Goal: Task Accomplishment & Management: Manage account settings

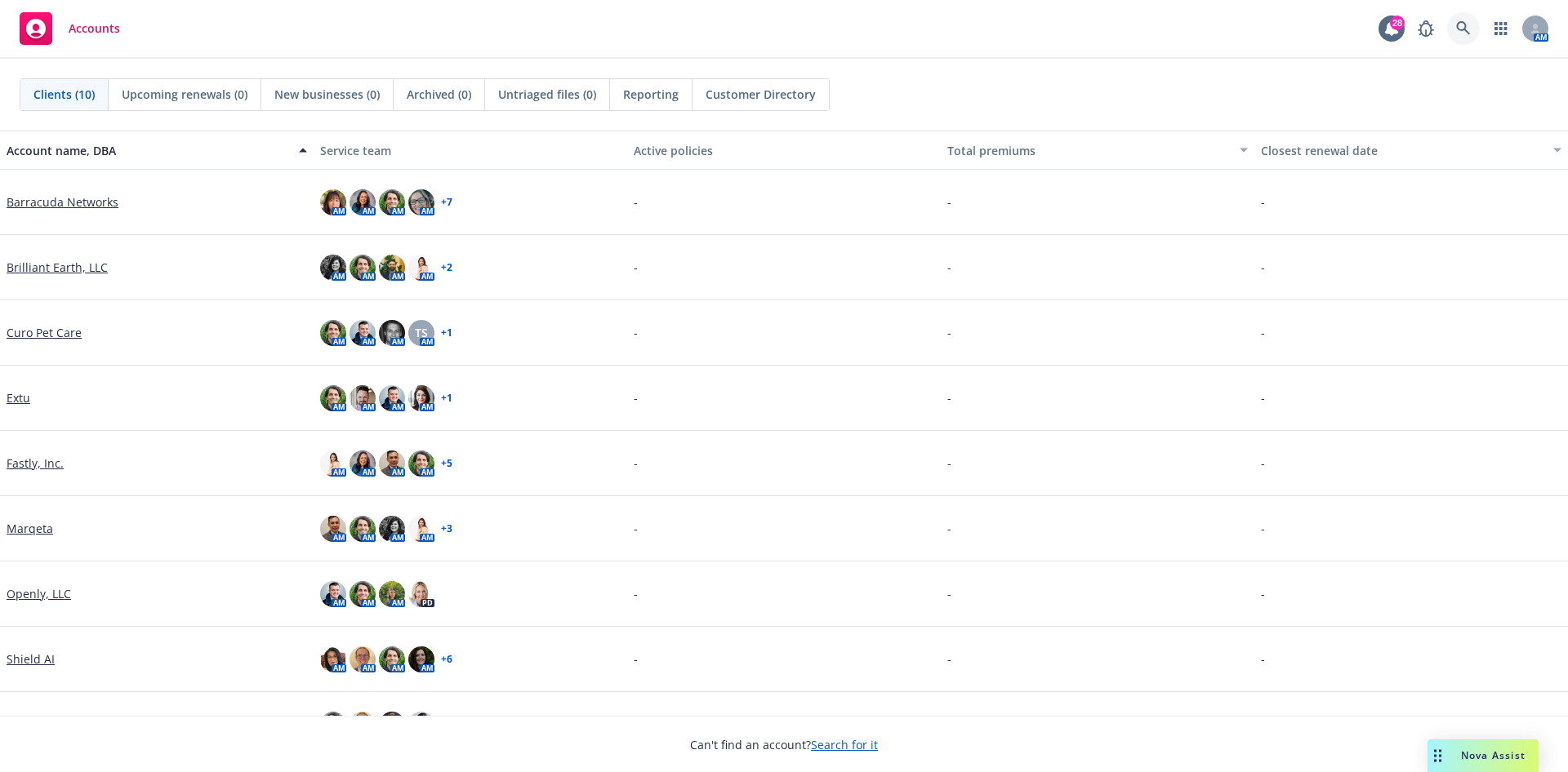
click at [1461, 38] on link at bounding box center [1462, 28] width 32 height 32
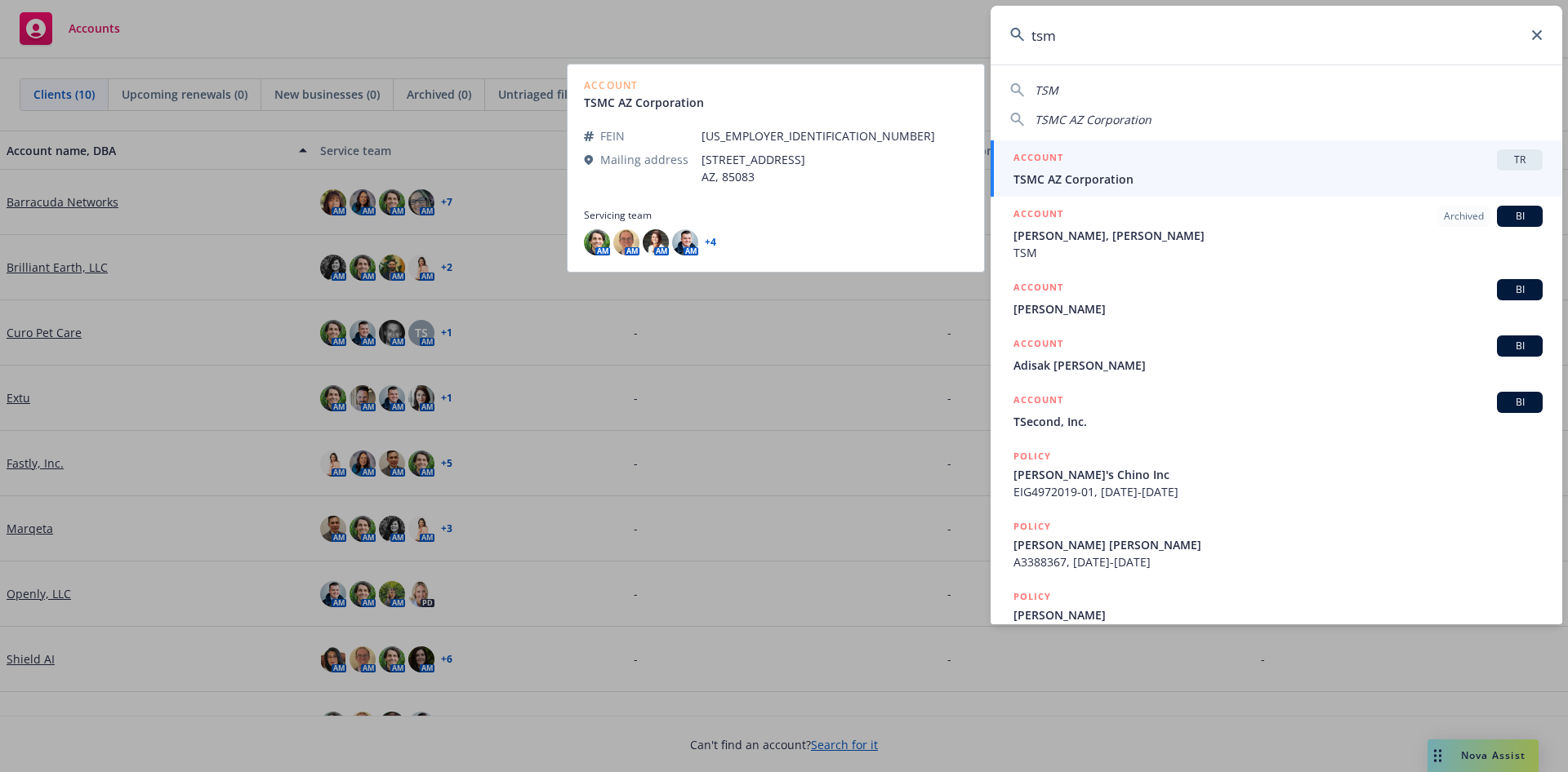
type input "tsm"
click at [1229, 163] on div "ACCOUNT TR" at bounding box center [1277, 160] width 530 height 22
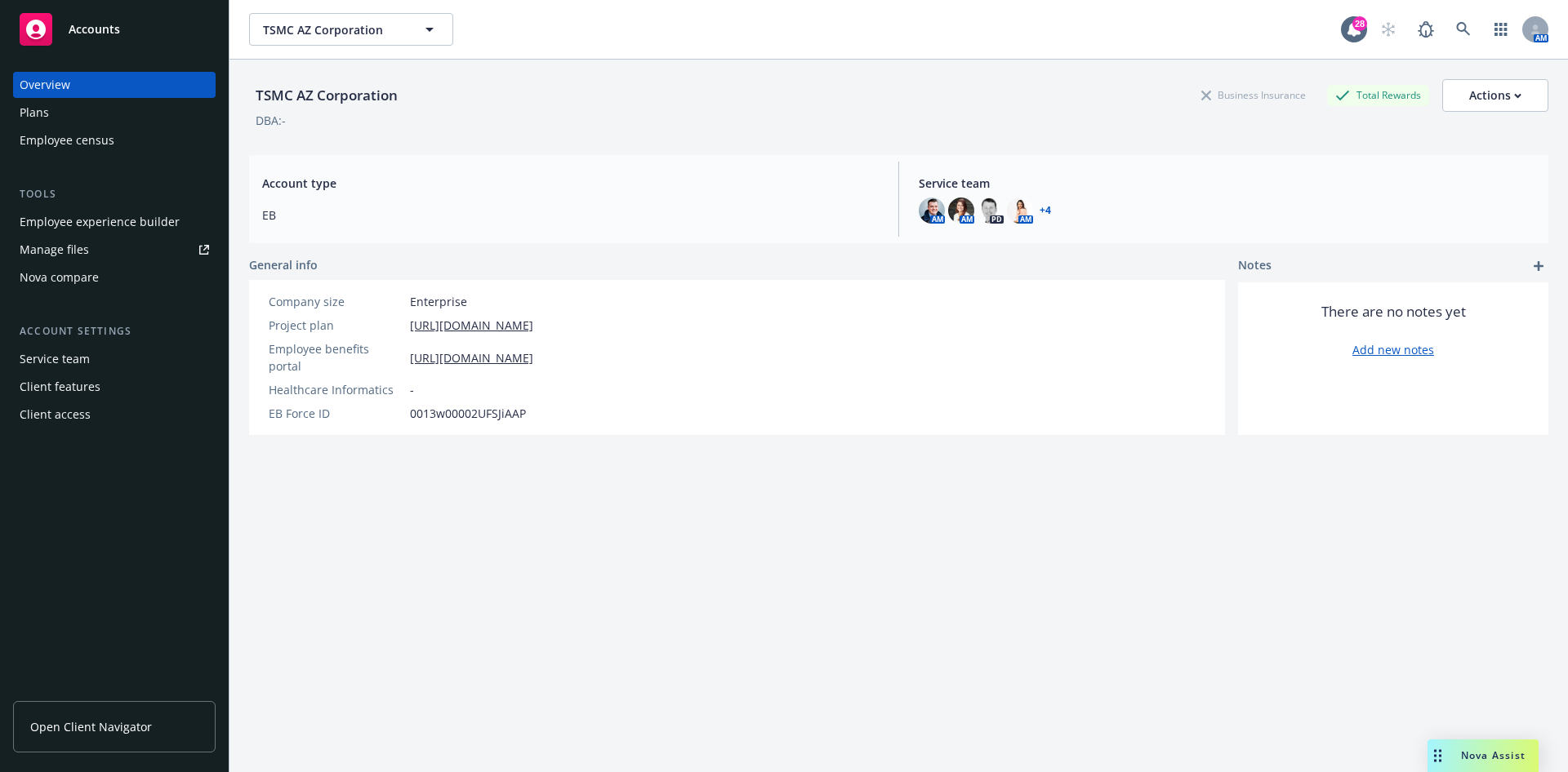
click at [118, 258] on link "Manage files" at bounding box center [114, 250] width 203 height 26
click at [116, 704] on link "Open Client Navigator" at bounding box center [114, 727] width 203 height 52
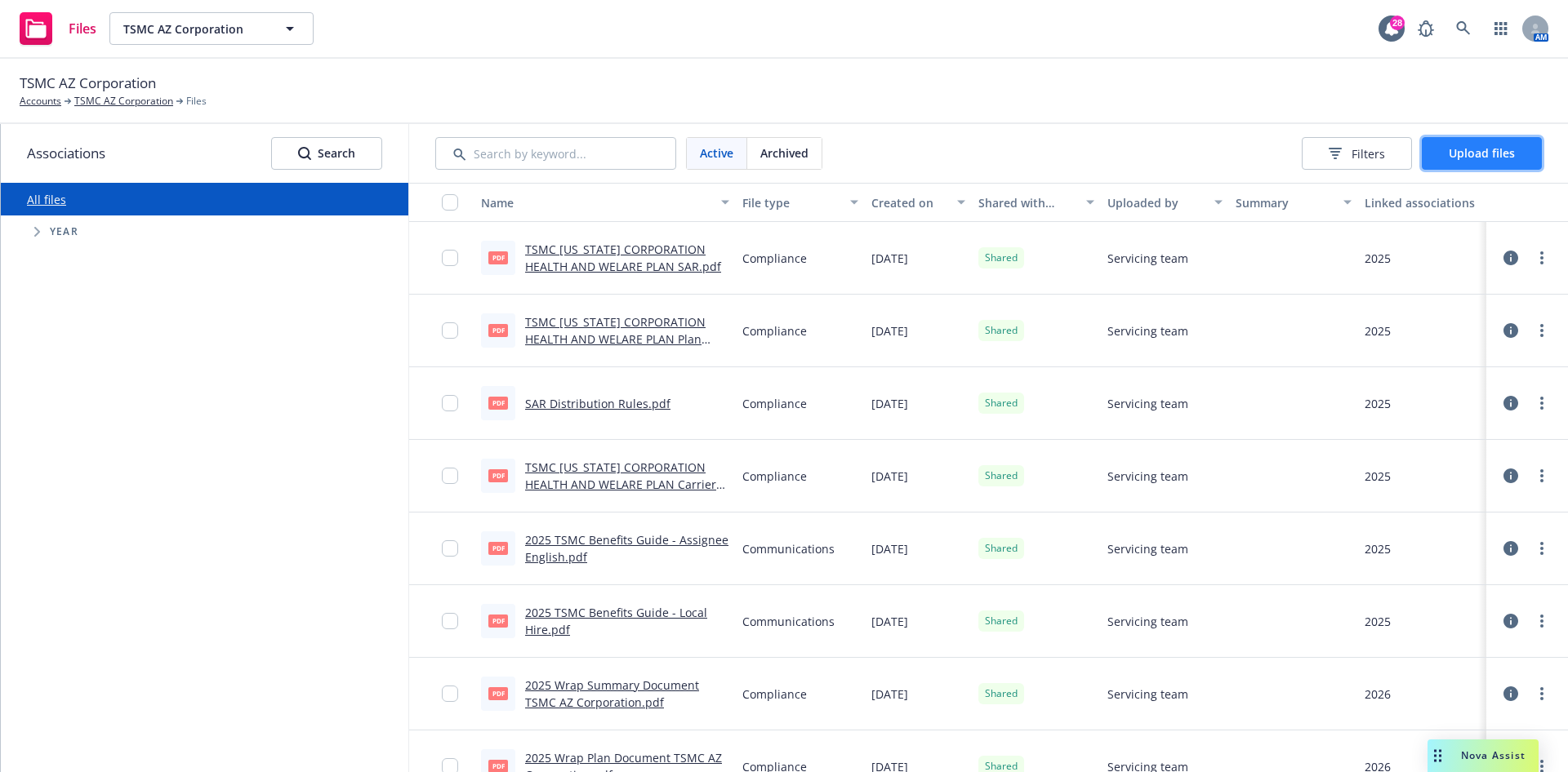
click at [1446, 137] on button "Upload files" at bounding box center [1481, 153] width 120 height 32
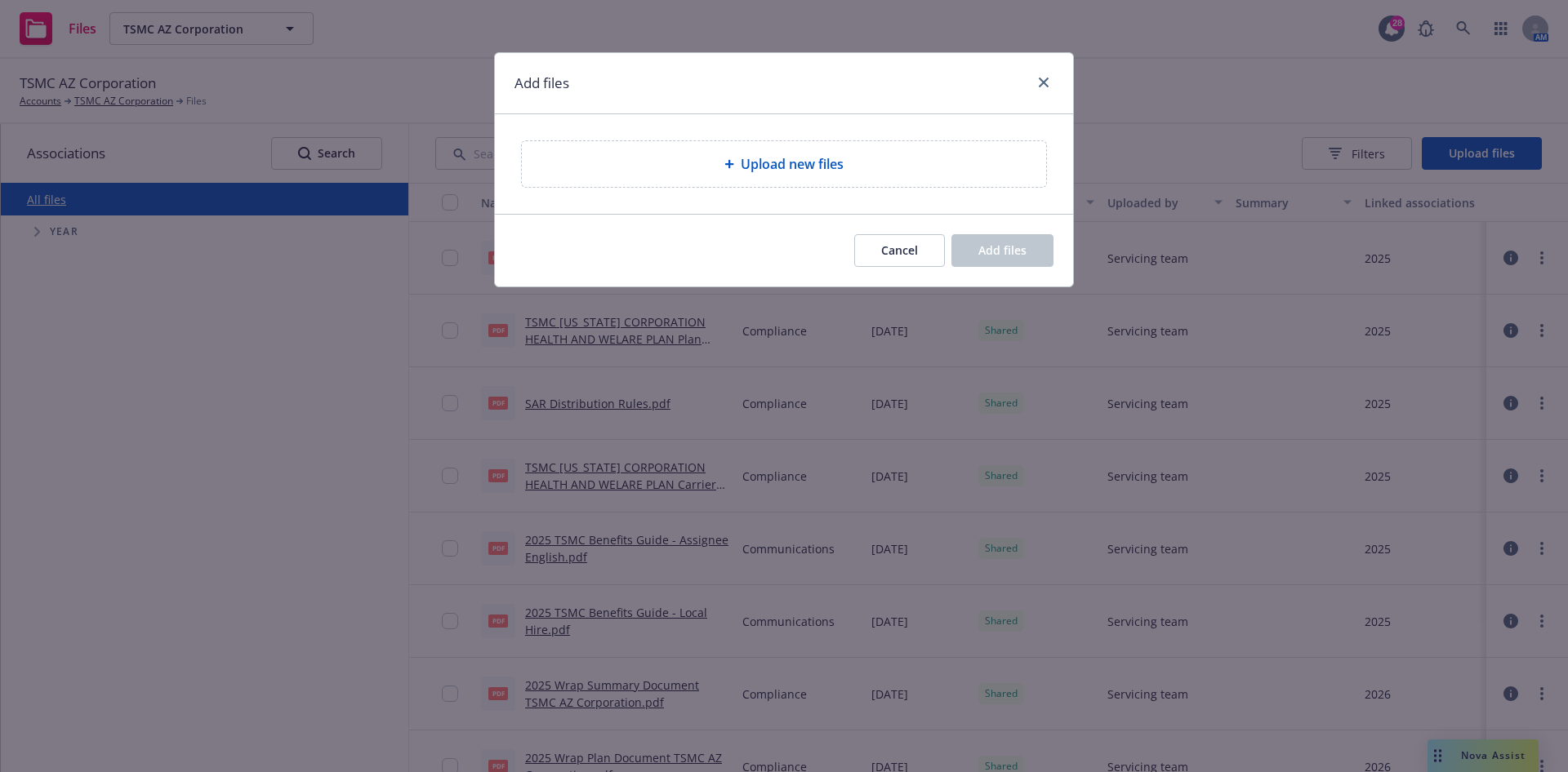
click at [743, 160] on span "Upload new files" at bounding box center [792, 164] width 103 height 20
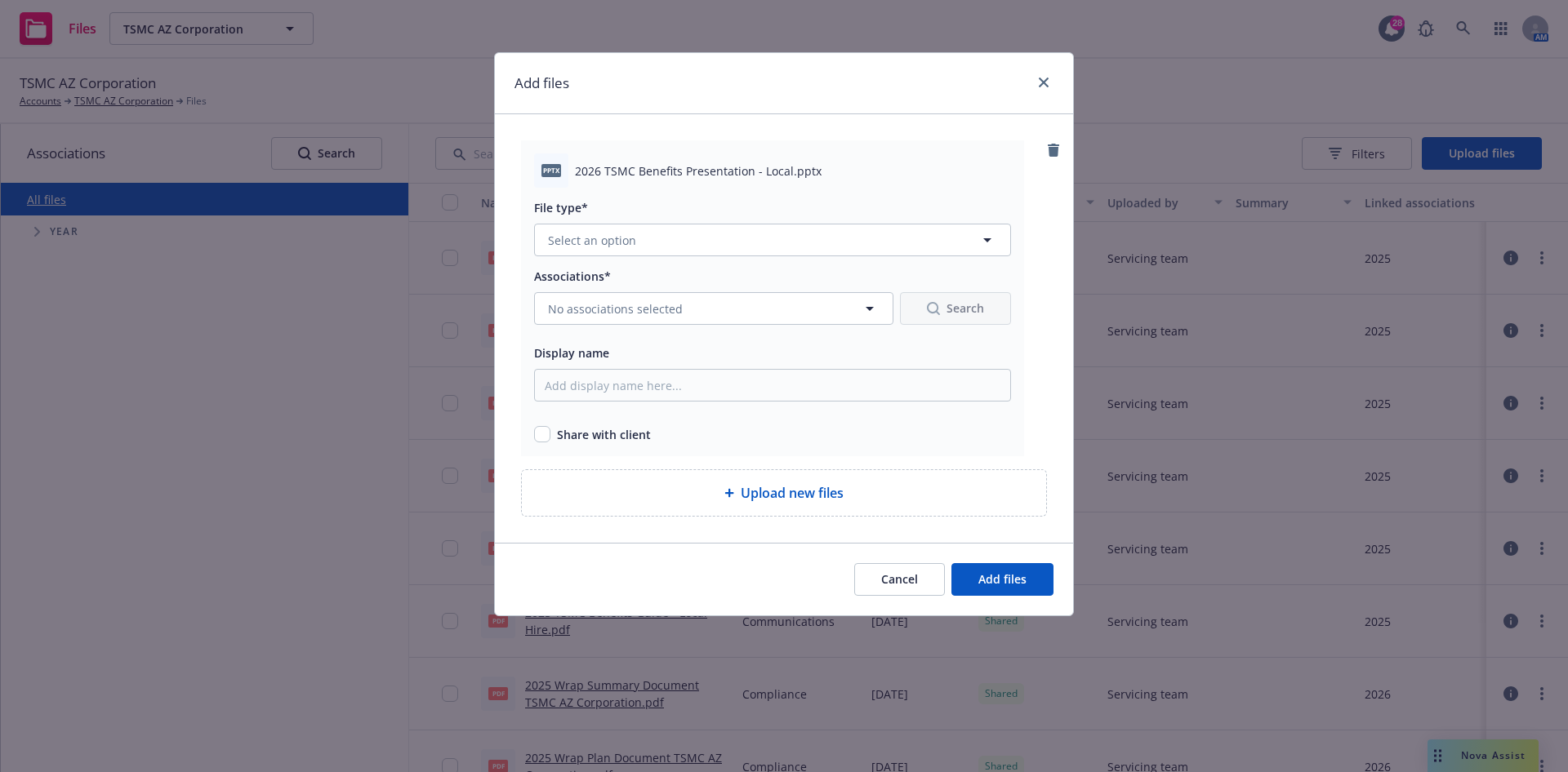
click at [623, 222] on div "File type* Select an option" at bounding box center [772, 227] width 477 height 59
click at [580, 232] on span "Select an option" at bounding box center [592, 241] width 88 height 18
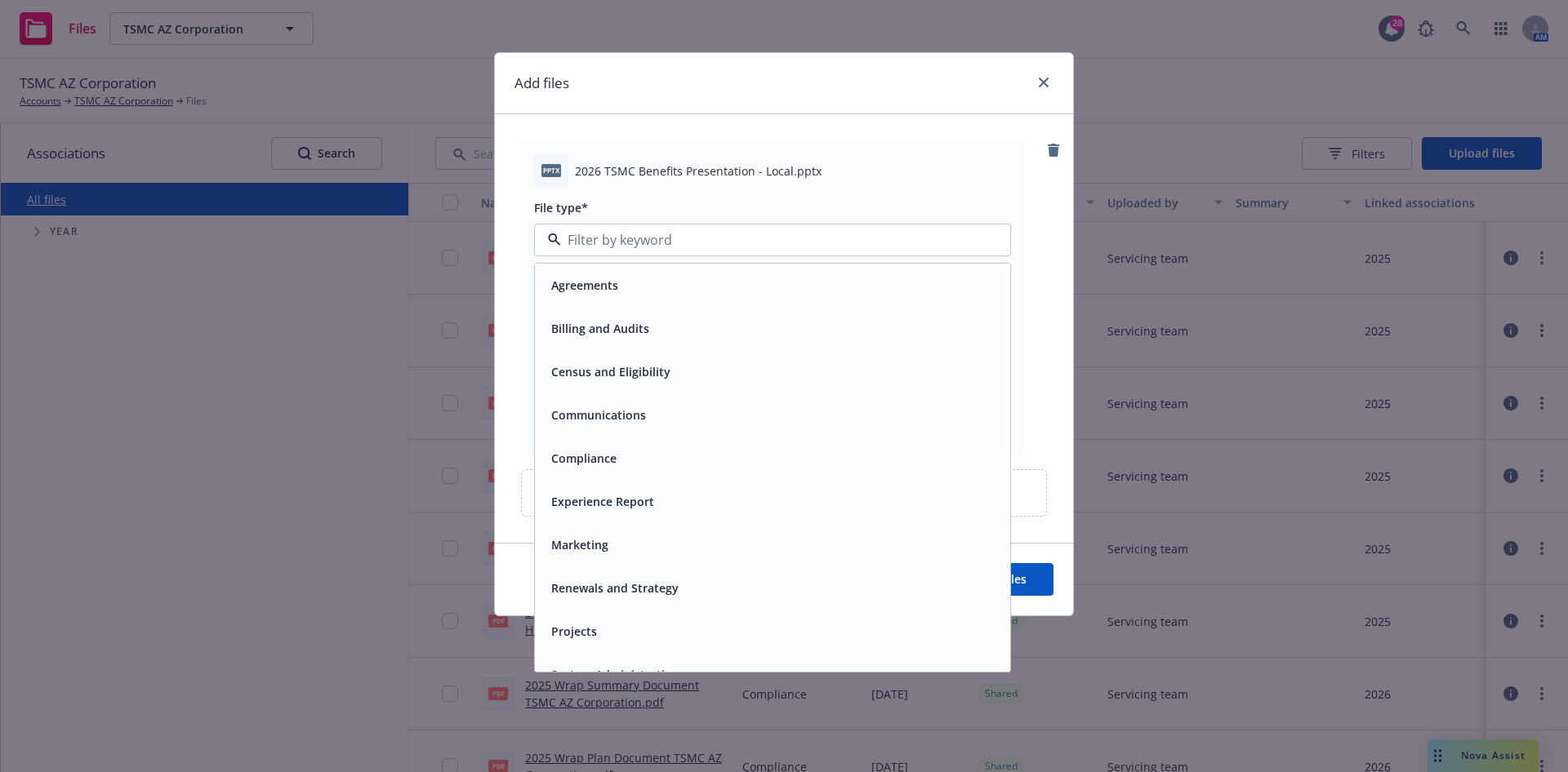
click at [624, 426] on div "Communications" at bounding box center [596, 415] width 105 height 23
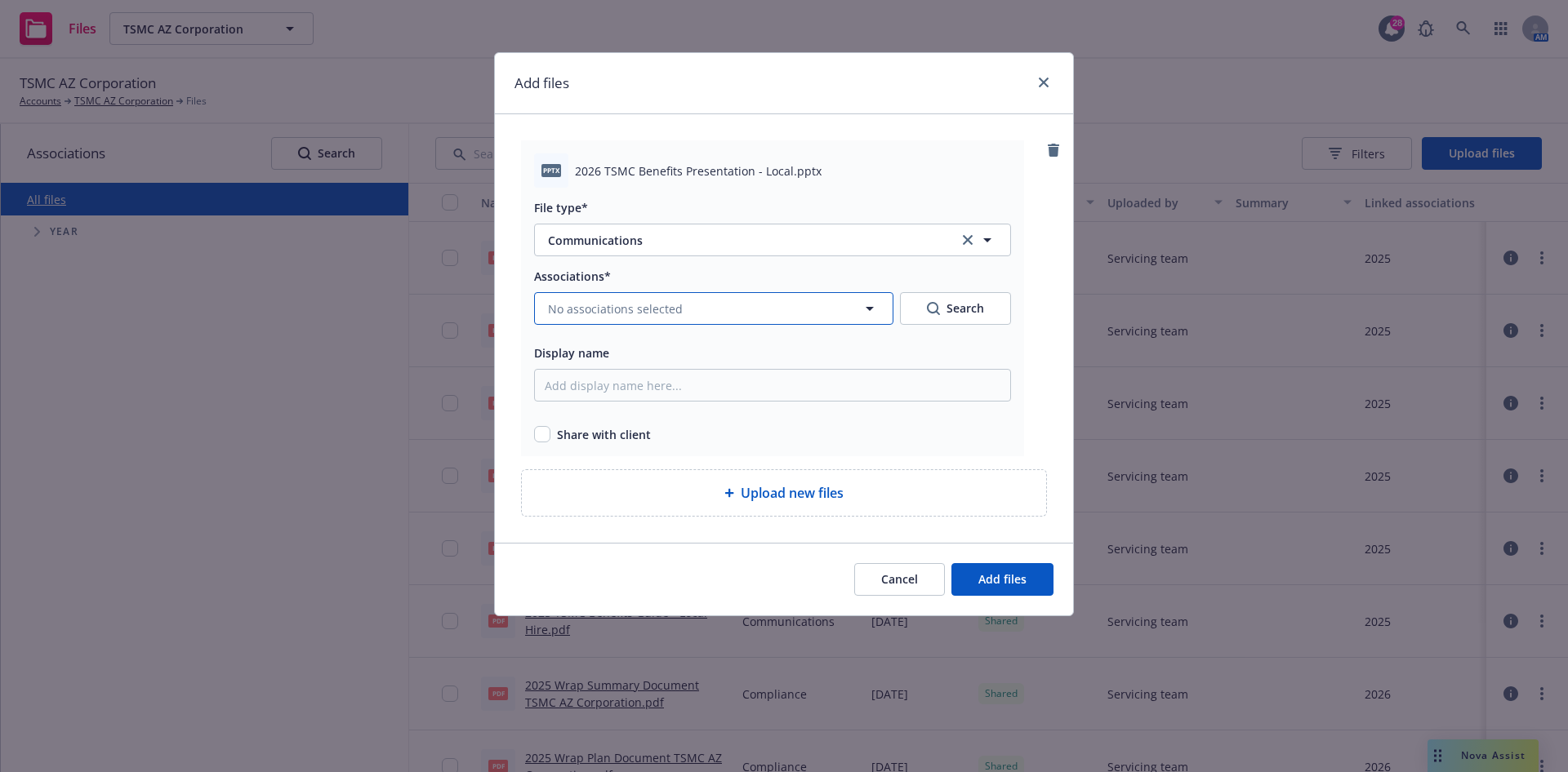
click at [676, 300] on span "No associations selected" at bounding box center [616, 309] width 135 height 18
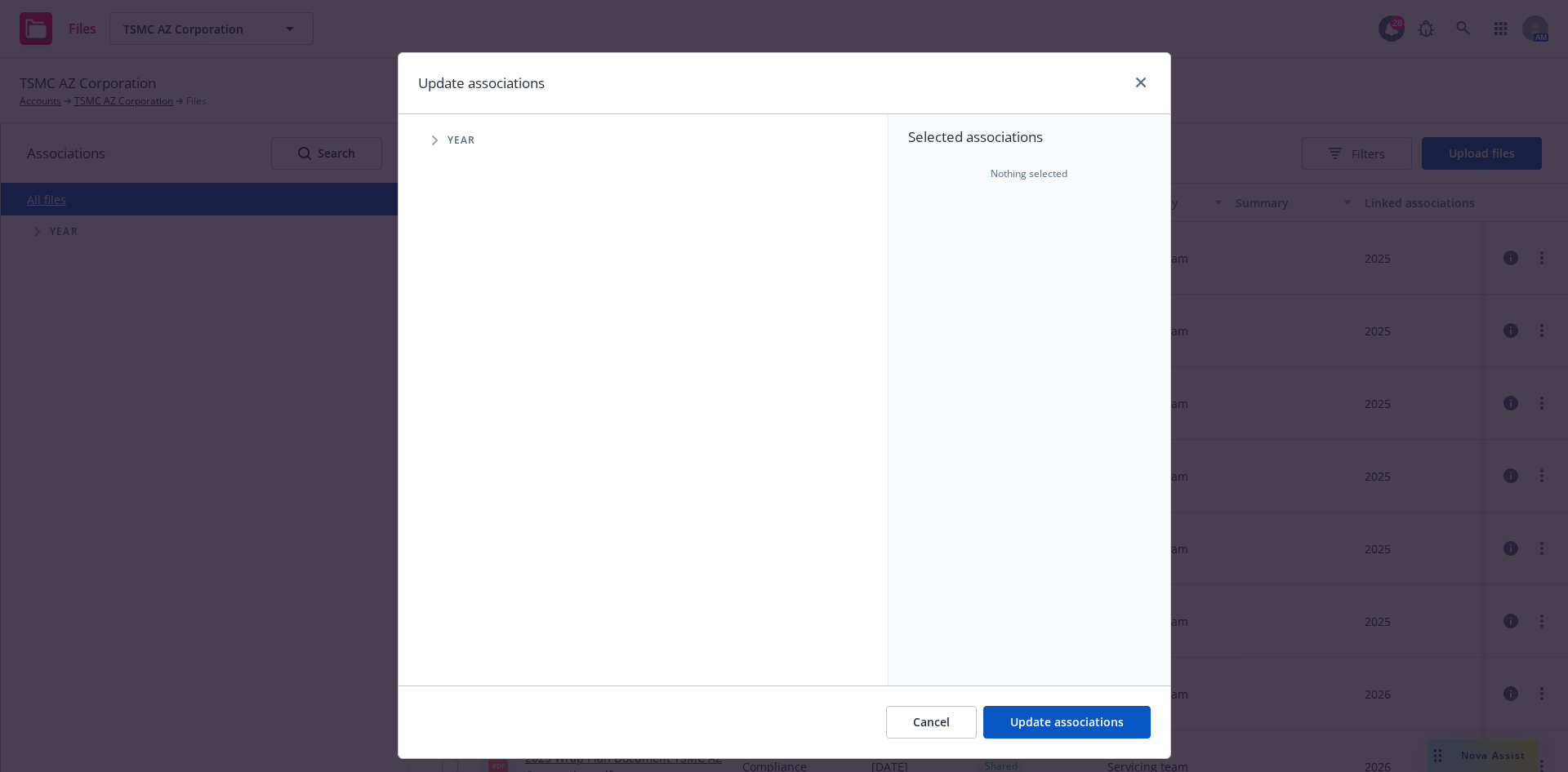
click at [421, 135] on span "Tree Example" at bounding box center [434, 140] width 26 height 26
click at [468, 406] on input "Tree Example" at bounding box center [476, 401] width 17 height 17
checkbox input "true"
click at [1055, 727] on span "Update associations" at bounding box center [1067, 722] width 114 height 16
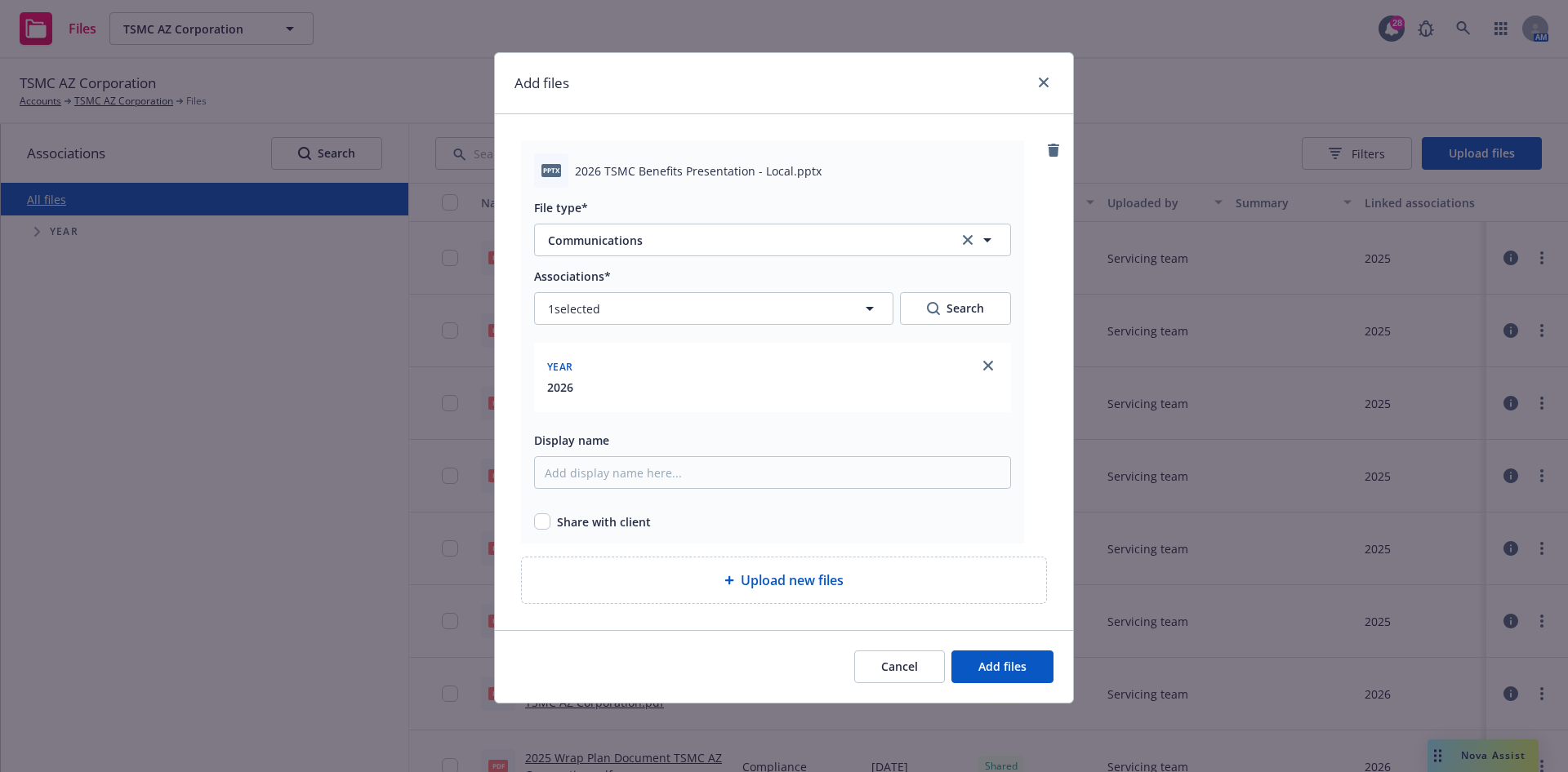
click at [882, 685] on div "Cancel Add files" at bounding box center [784, 666] width 578 height 72
click at [916, 668] on span "Cancel" at bounding box center [899, 666] width 37 height 16
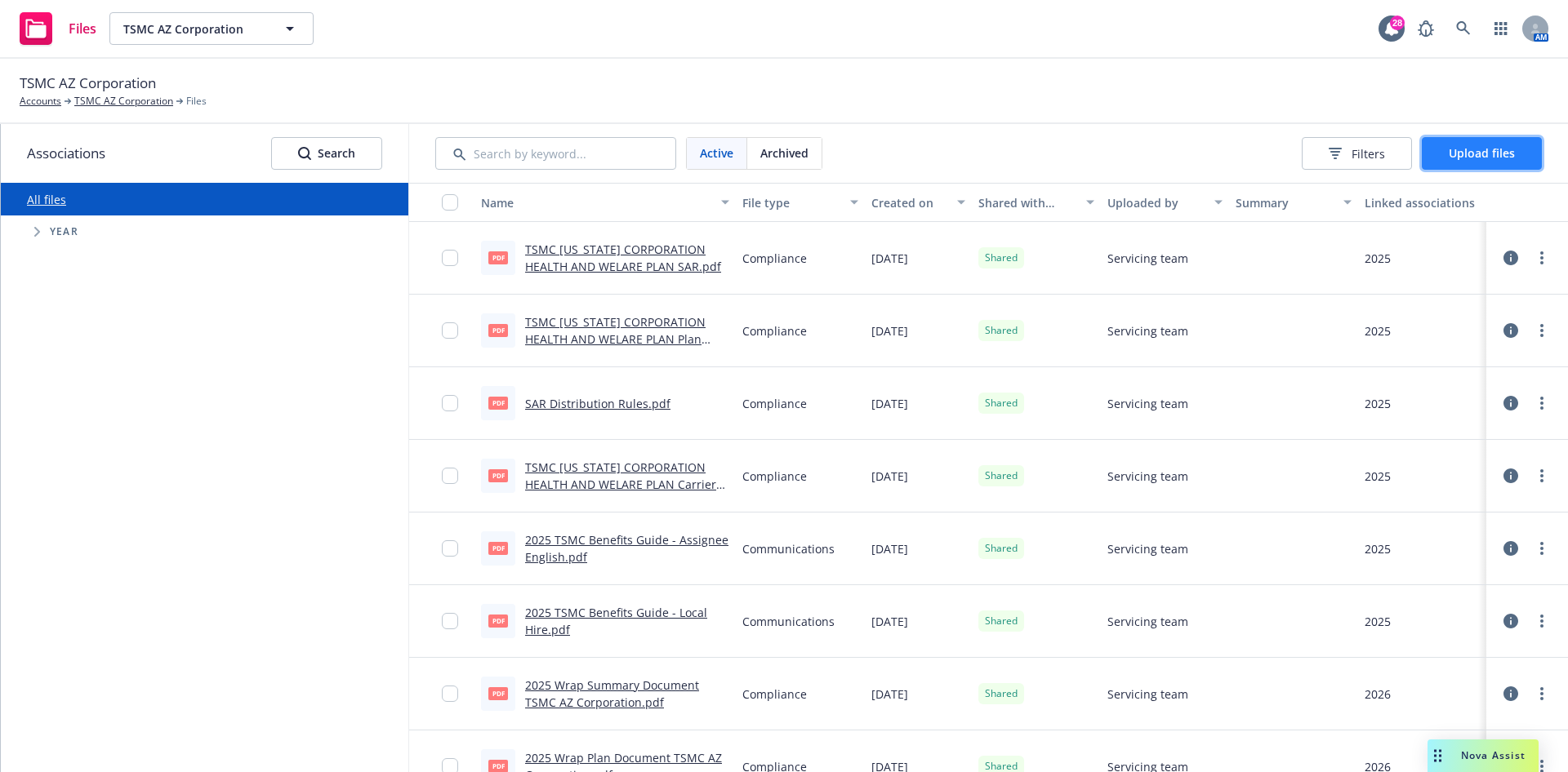
click at [1490, 154] on span "Upload files" at bounding box center [1482, 153] width 67 height 16
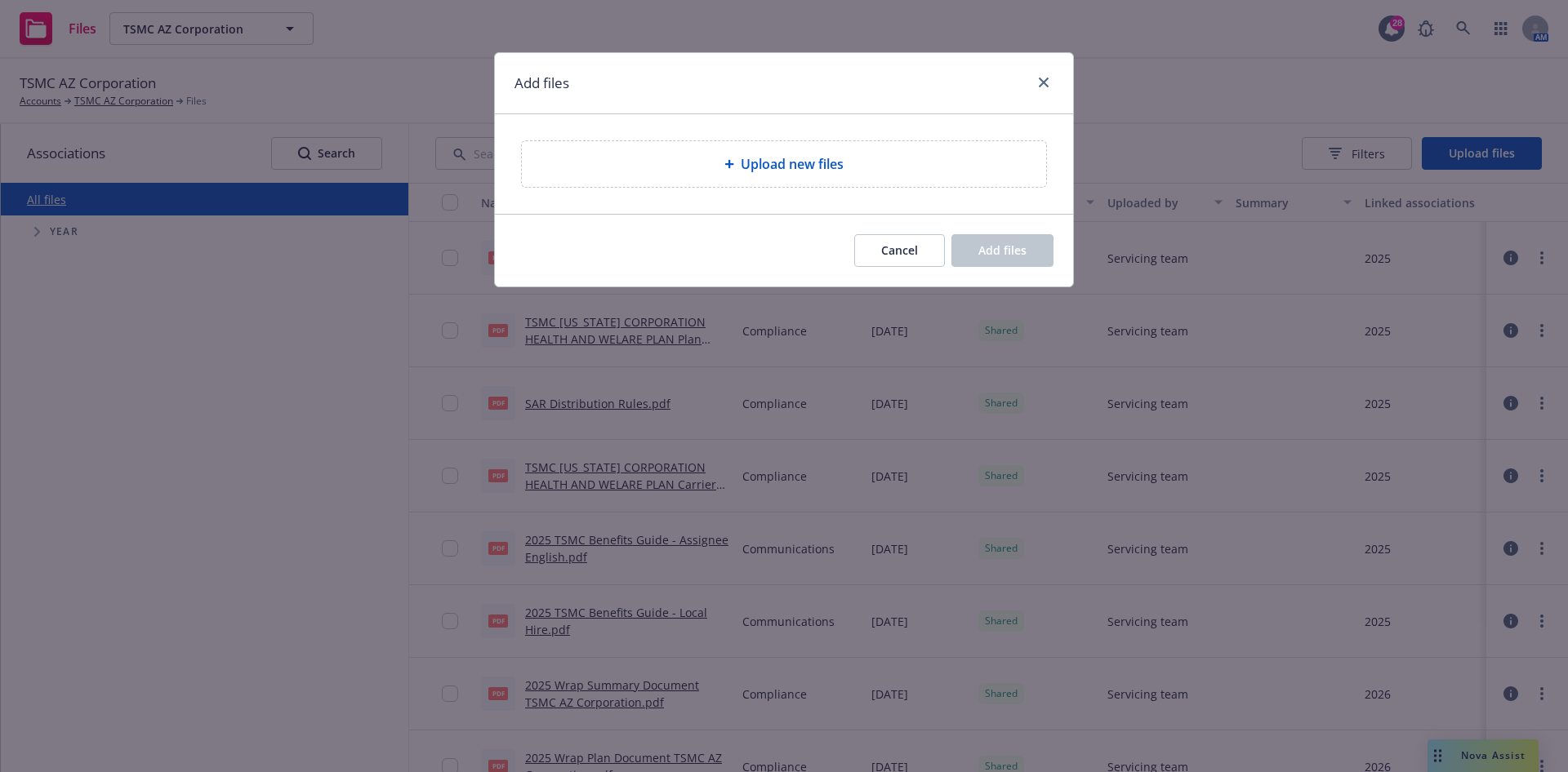
click at [773, 147] on div "Upload new files" at bounding box center [784, 163] width 525 height 46
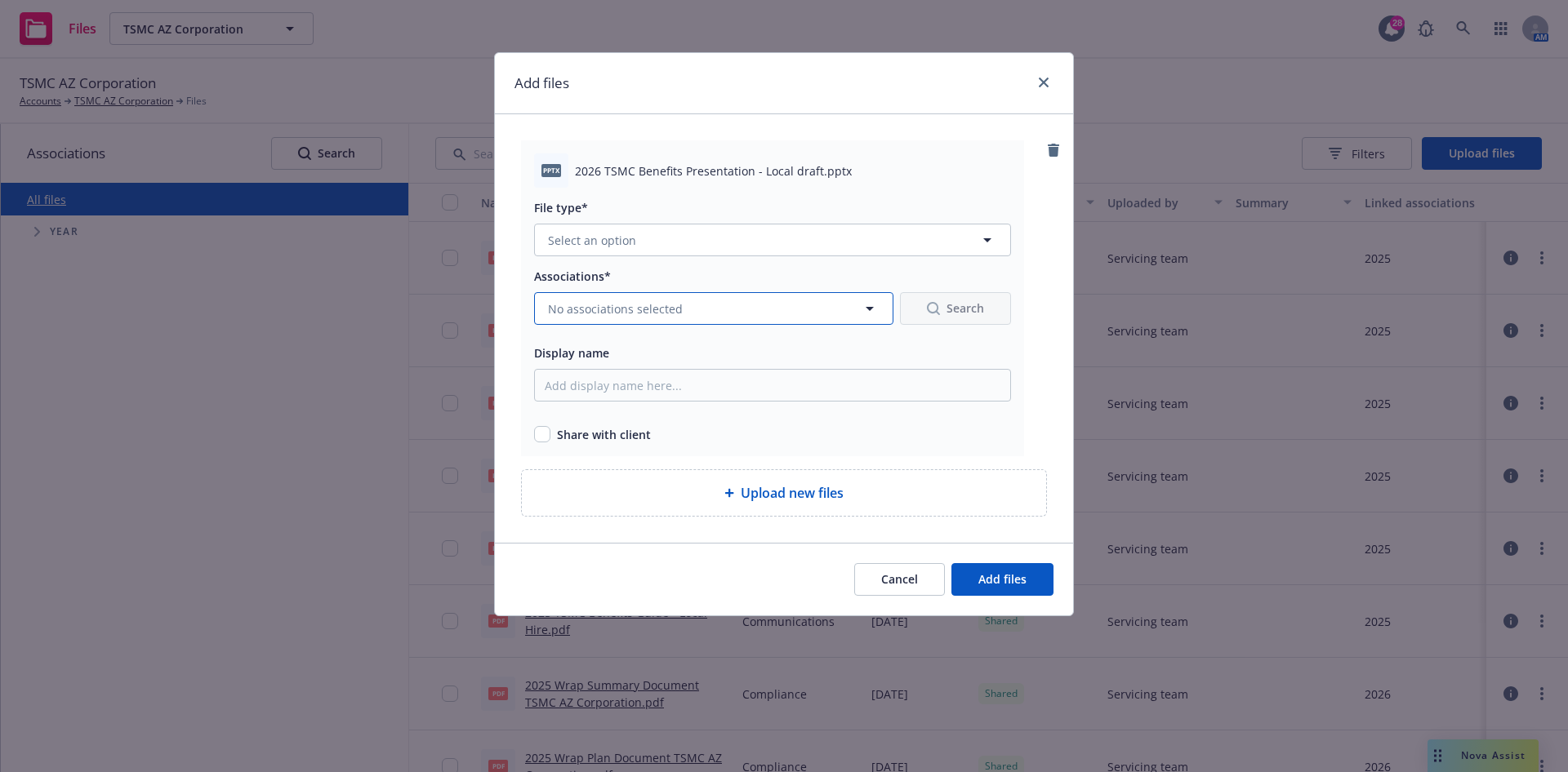
click at [688, 318] on button "No associations selected" at bounding box center [714, 308] width 359 height 32
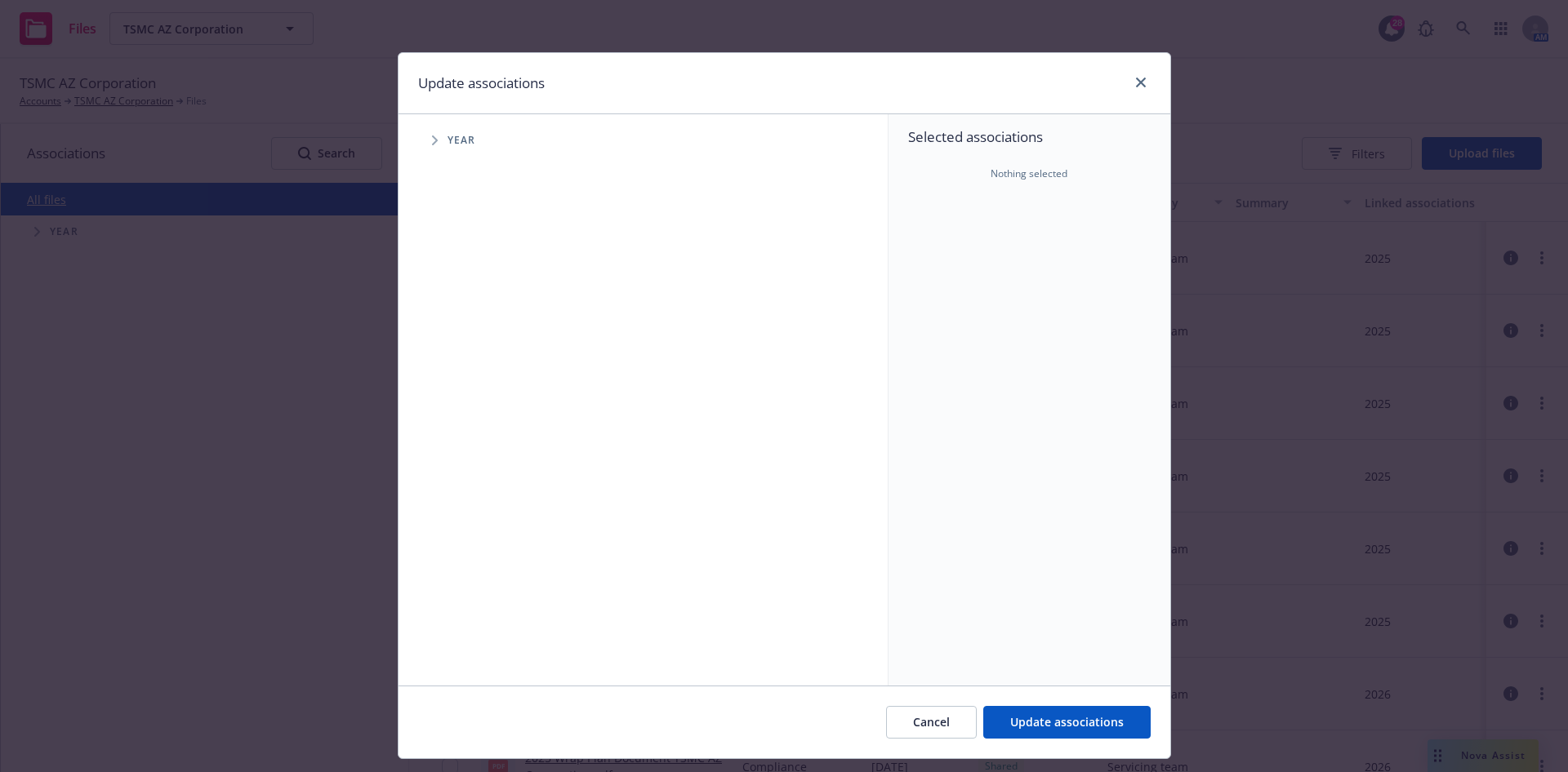
click at [425, 147] on span "Tree Example" at bounding box center [434, 140] width 26 height 26
click at [468, 396] on input "Tree Example" at bounding box center [476, 401] width 17 height 17
checkbox input "true"
click at [1059, 742] on div "Cancel Update associations" at bounding box center [784, 722] width 771 height 72
click at [1097, 729] on span "Update associations" at bounding box center [1067, 722] width 114 height 16
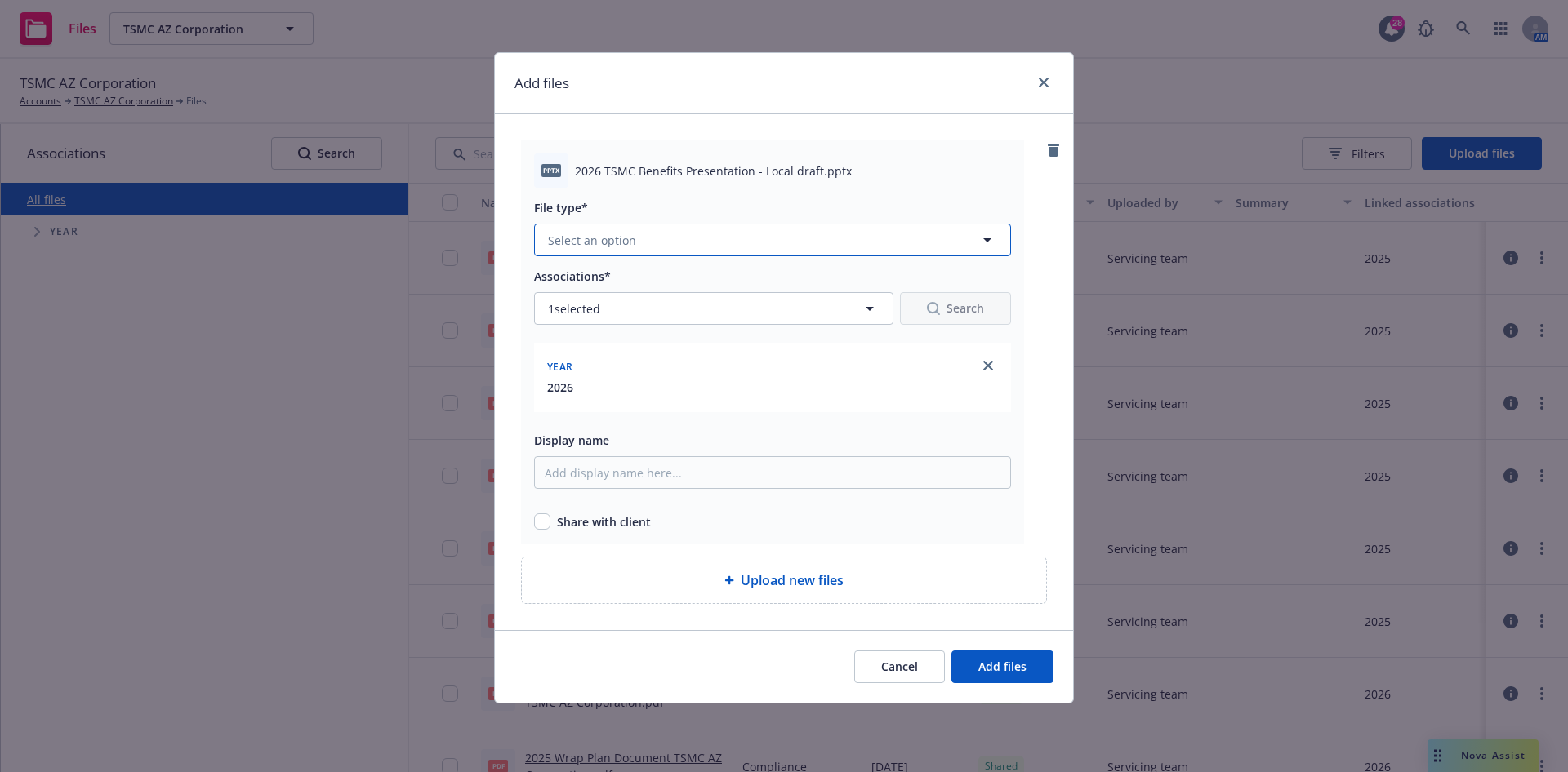
click at [700, 237] on button "Select an option" at bounding box center [772, 240] width 477 height 32
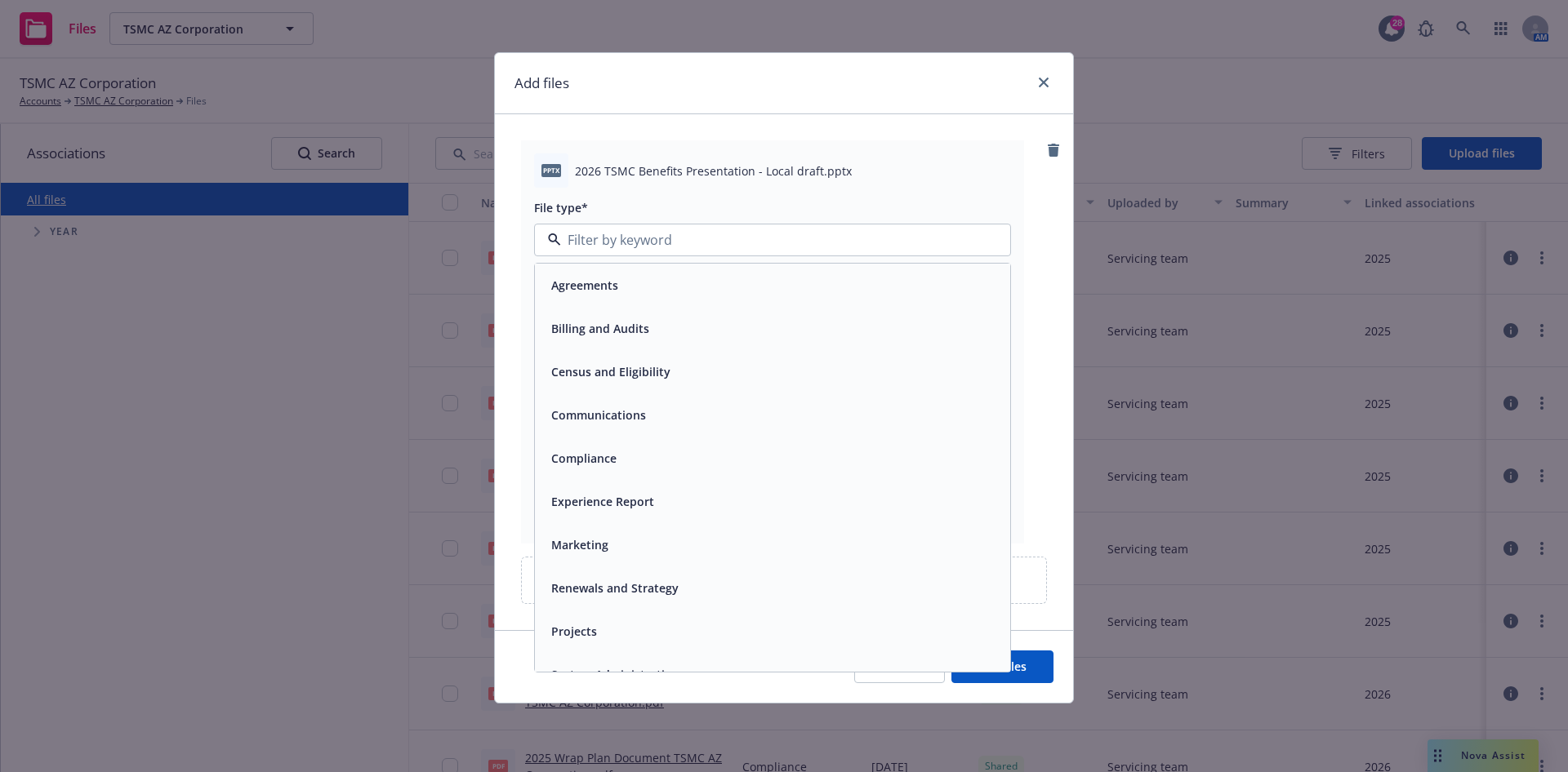
click at [659, 424] on div "Communications" at bounding box center [772, 415] width 456 height 23
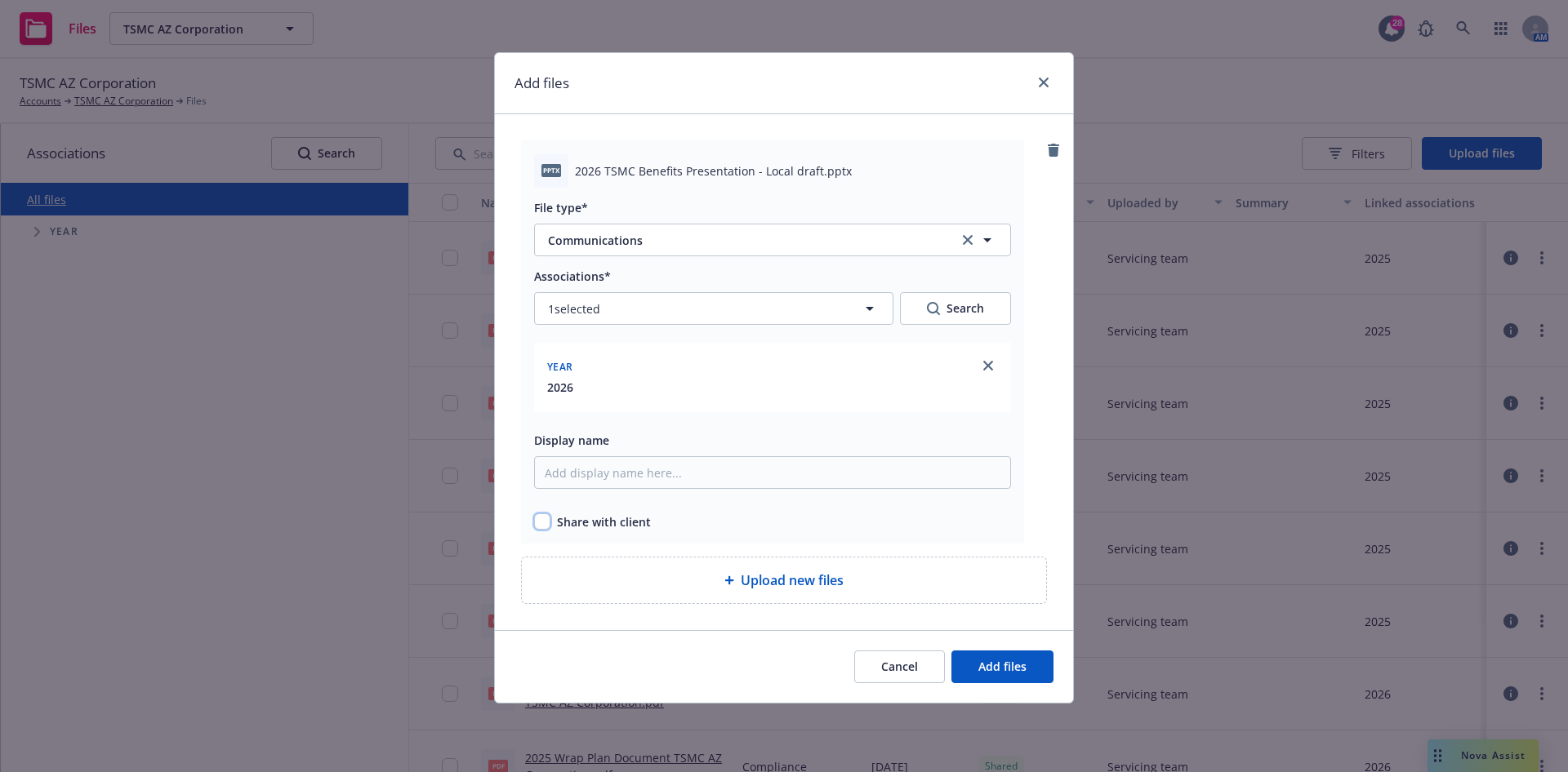
click at [541, 523] on input "checkbox" at bounding box center [542, 522] width 17 height 17
checkbox input "true"
click at [1011, 651] on button "Add files" at bounding box center [1002, 666] width 102 height 32
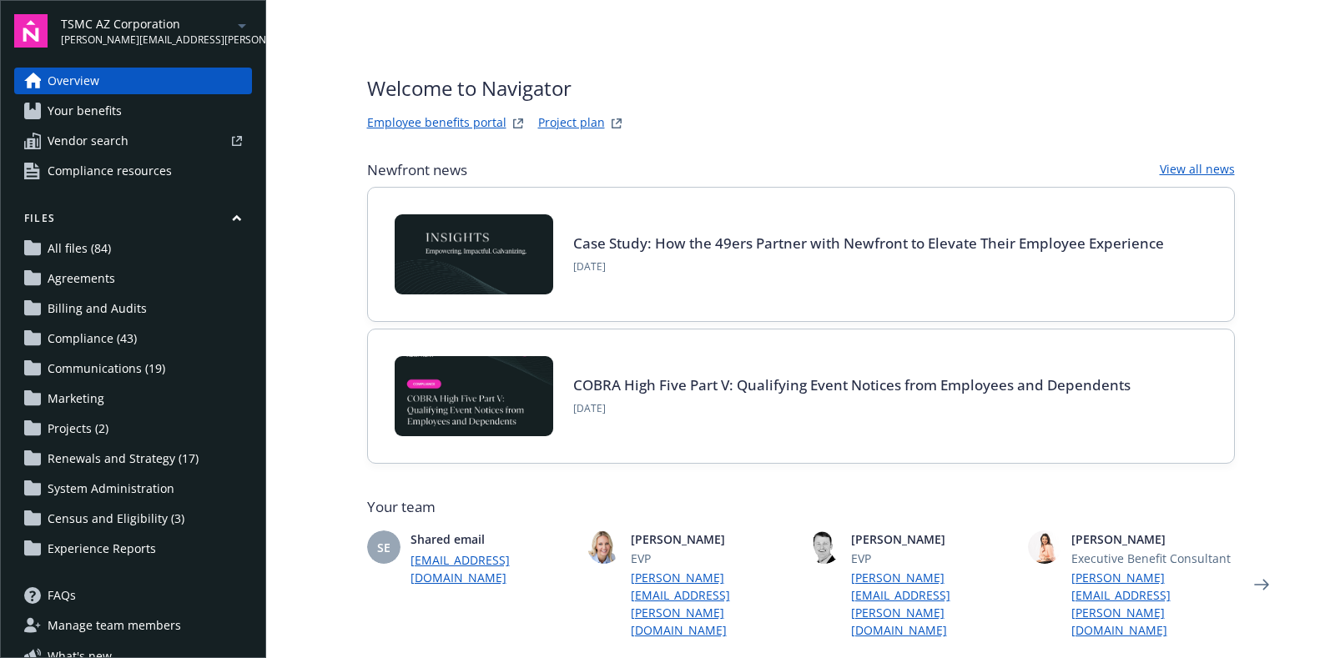
click at [98, 356] on span "Communications (19)" at bounding box center [107, 368] width 118 height 27
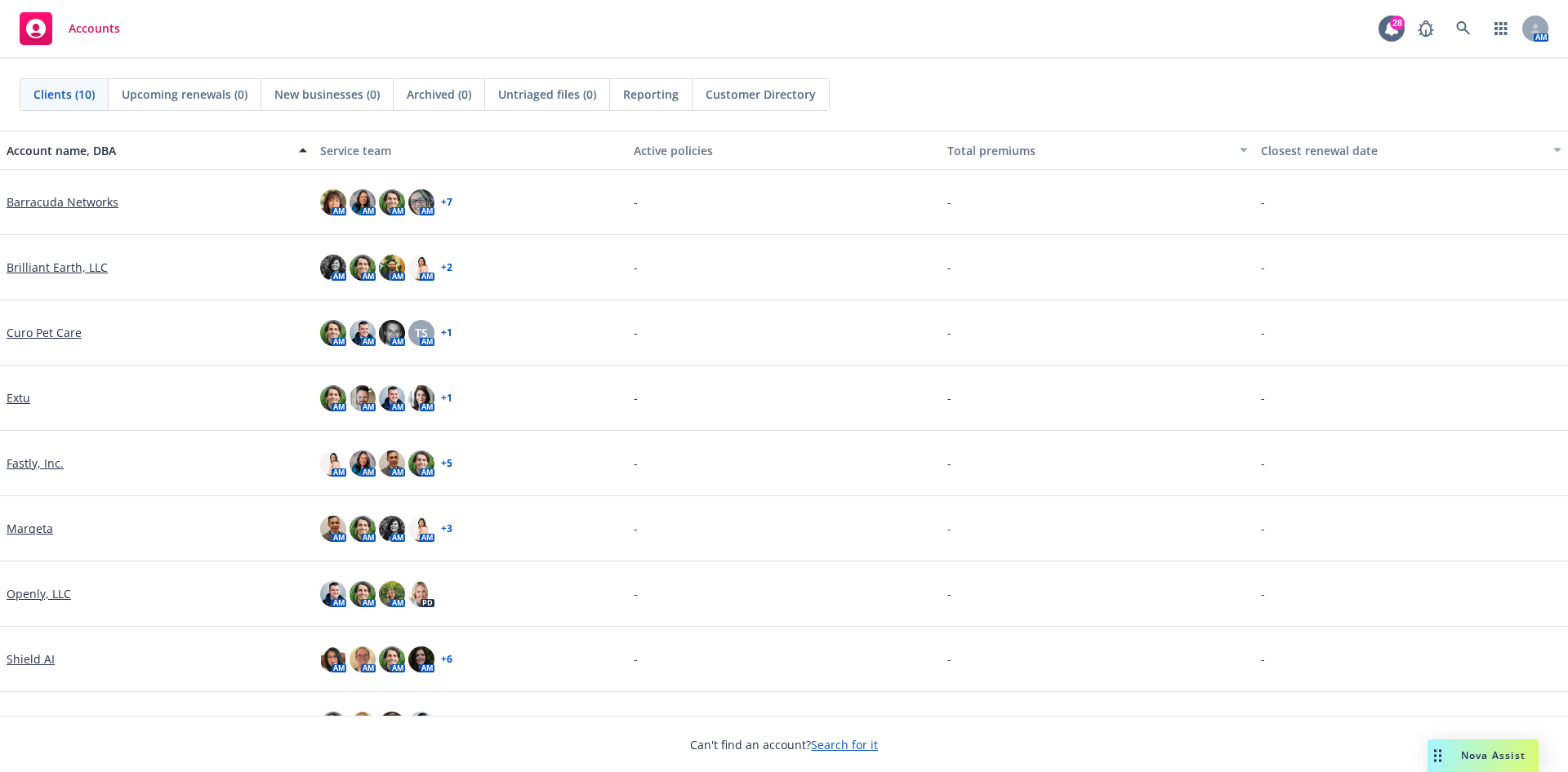
click at [32, 465] on link "Fastly, Inc." at bounding box center [35, 464] width 57 height 18
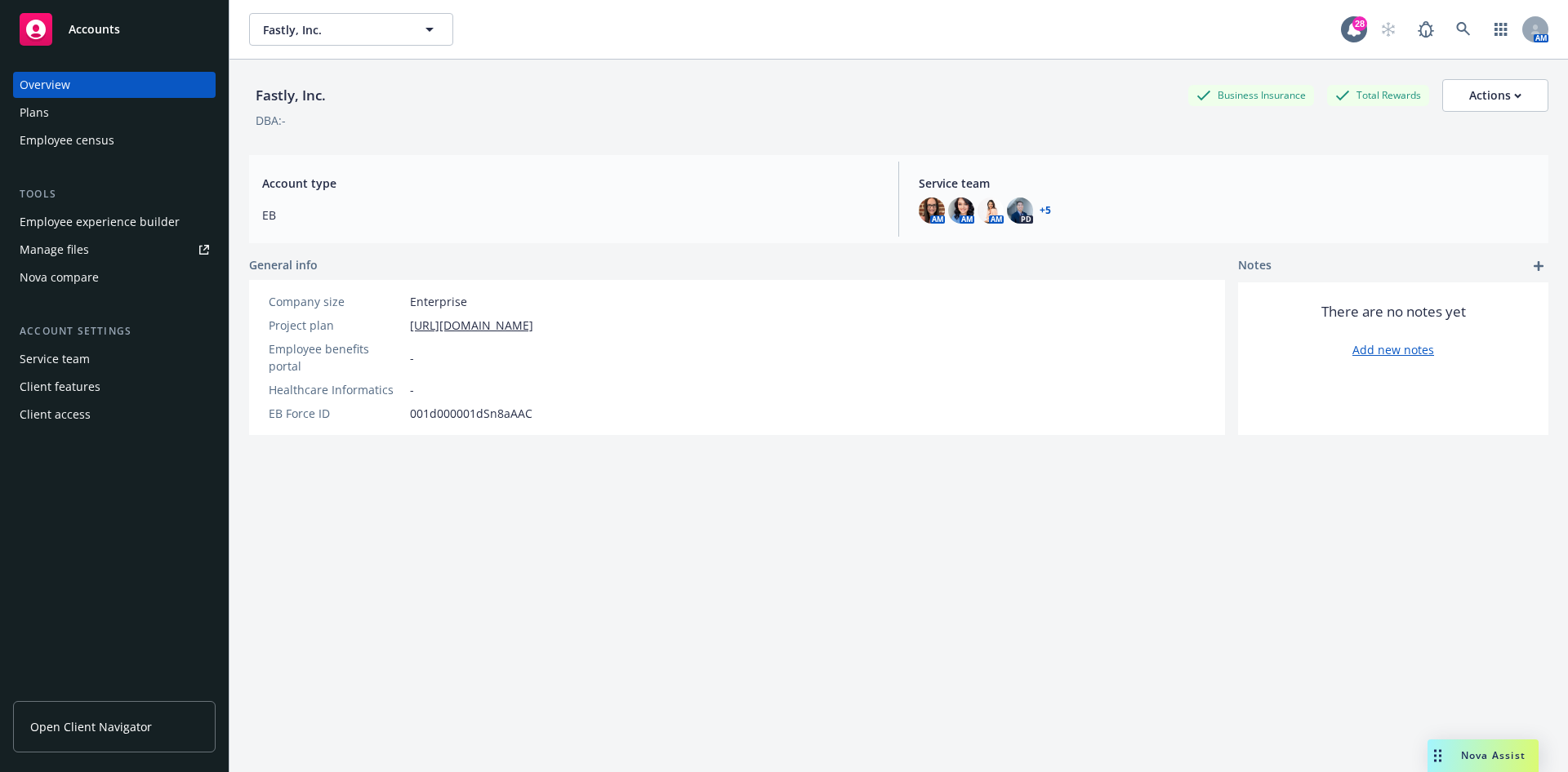
click at [70, 253] on div "Manage files" at bounding box center [54, 250] width 69 height 26
click at [131, 100] on div "Plans" at bounding box center [115, 113] width 190 height 26
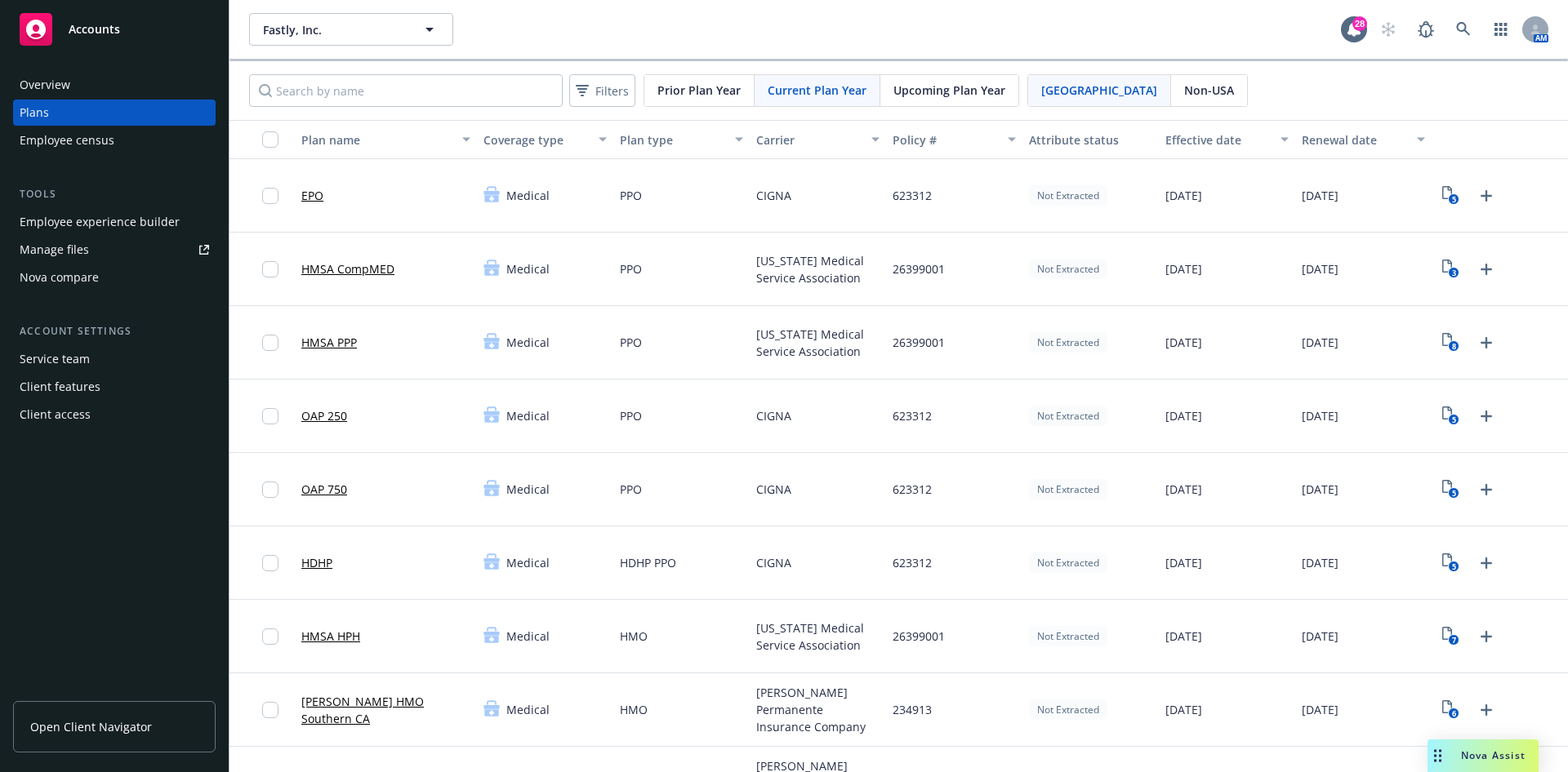
click at [919, 82] on span "Upcoming Plan Year" at bounding box center [949, 90] width 112 height 18
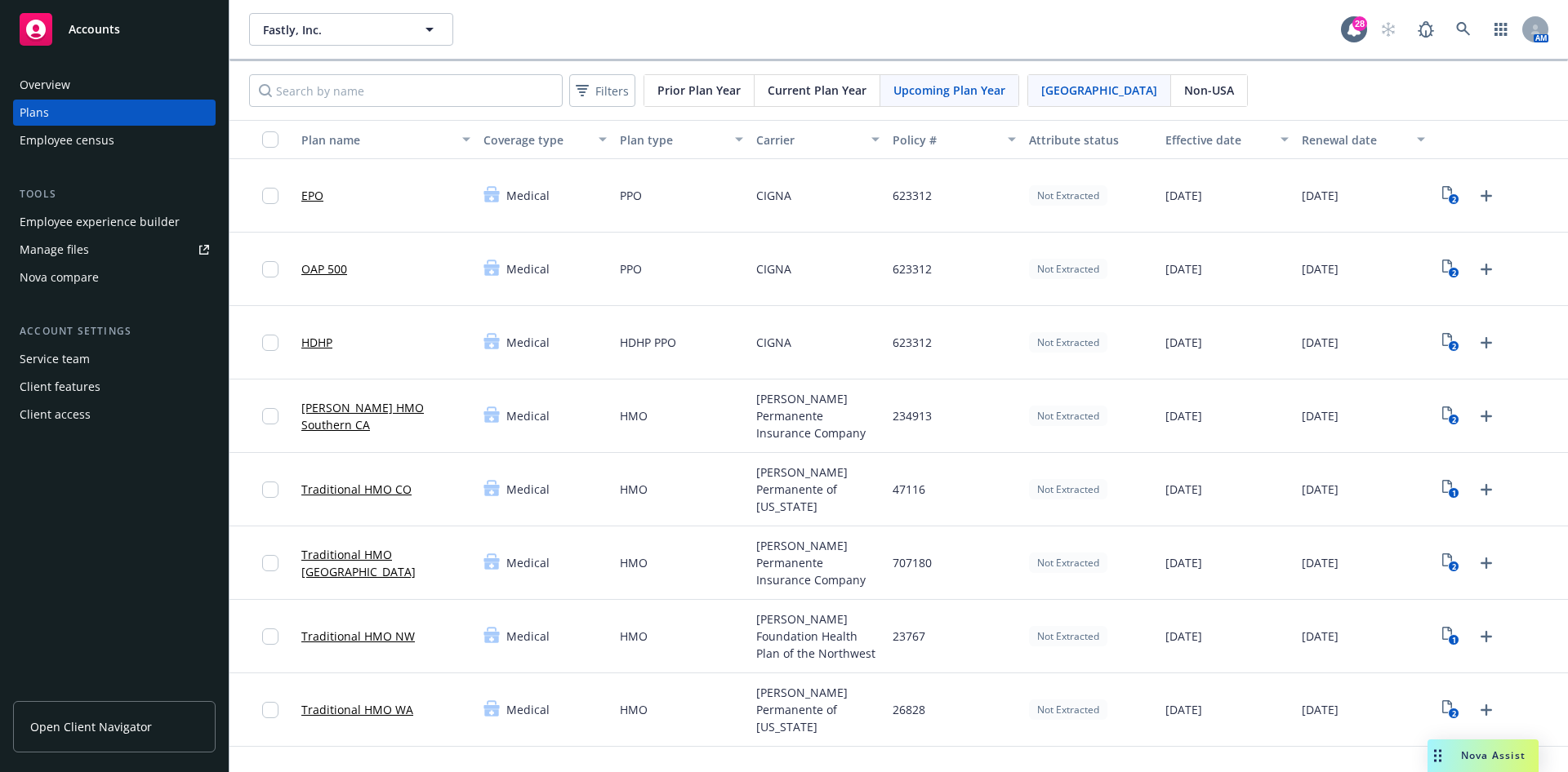
scroll to position [1783, 0]
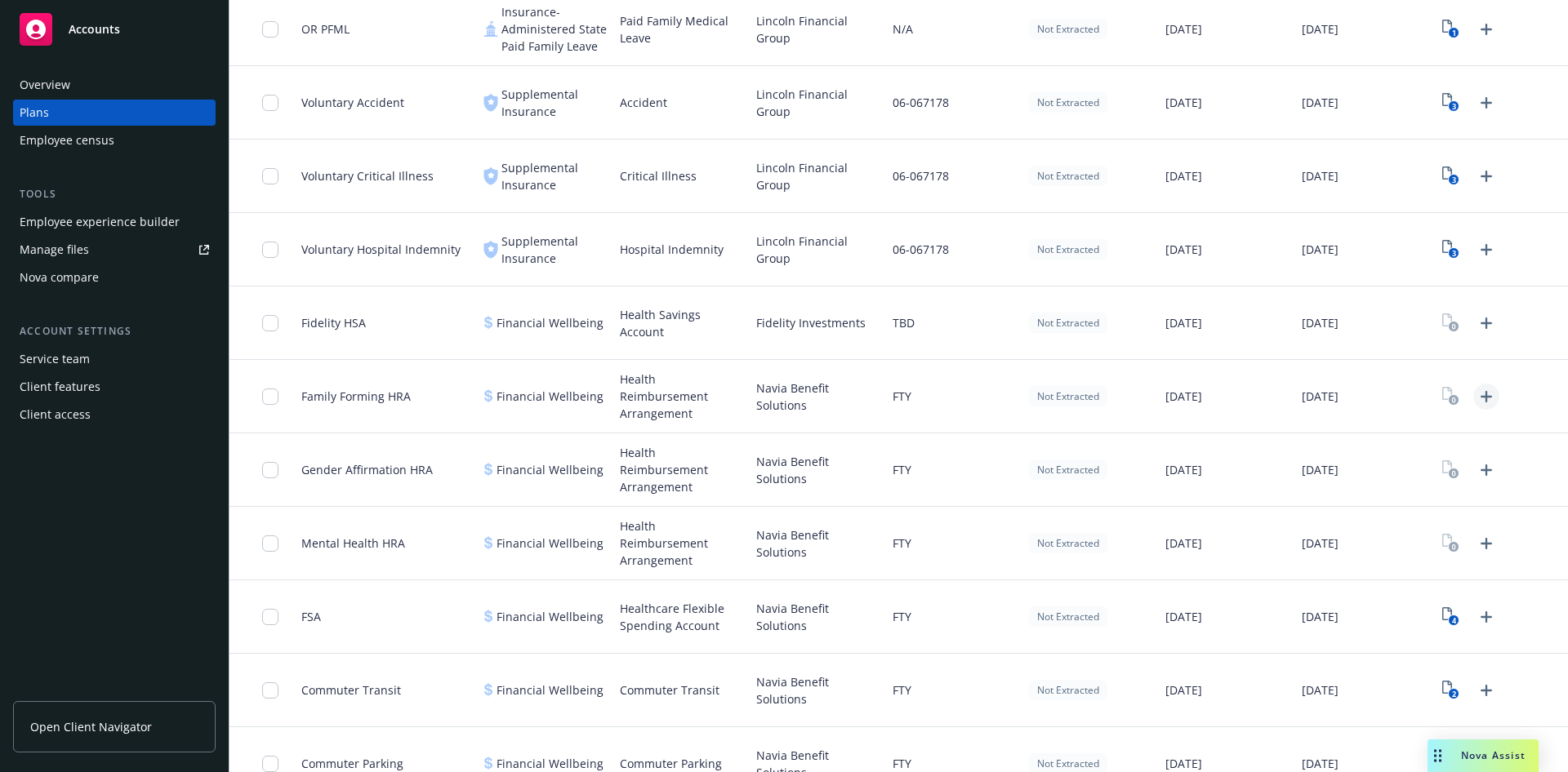
click at [1480, 391] on icon "Upload Plan Documents" at bounding box center [1486, 397] width 12 height 12
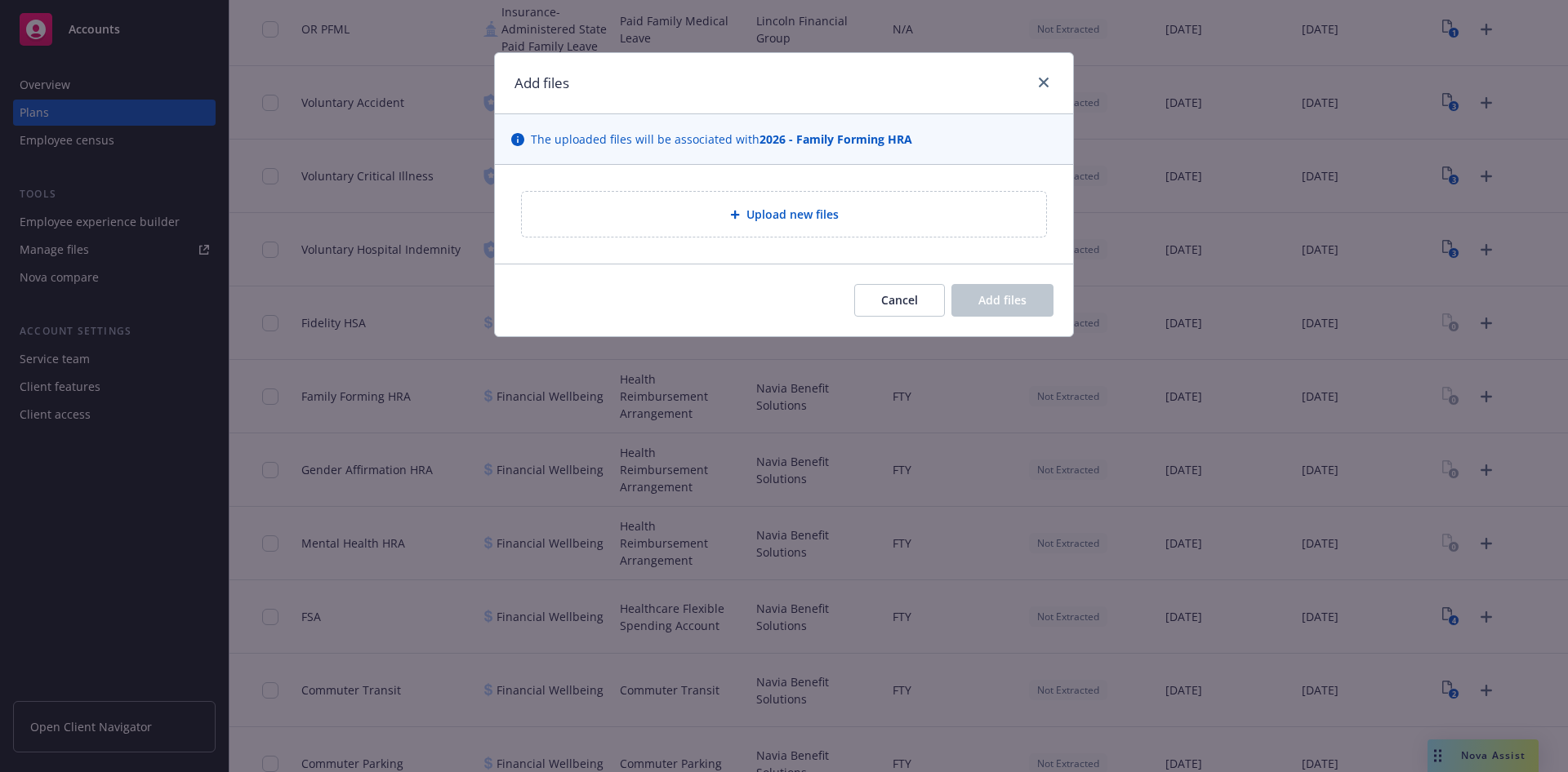
click at [894, 220] on div "Upload new files" at bounding box center [783, 213] width 498 height 19
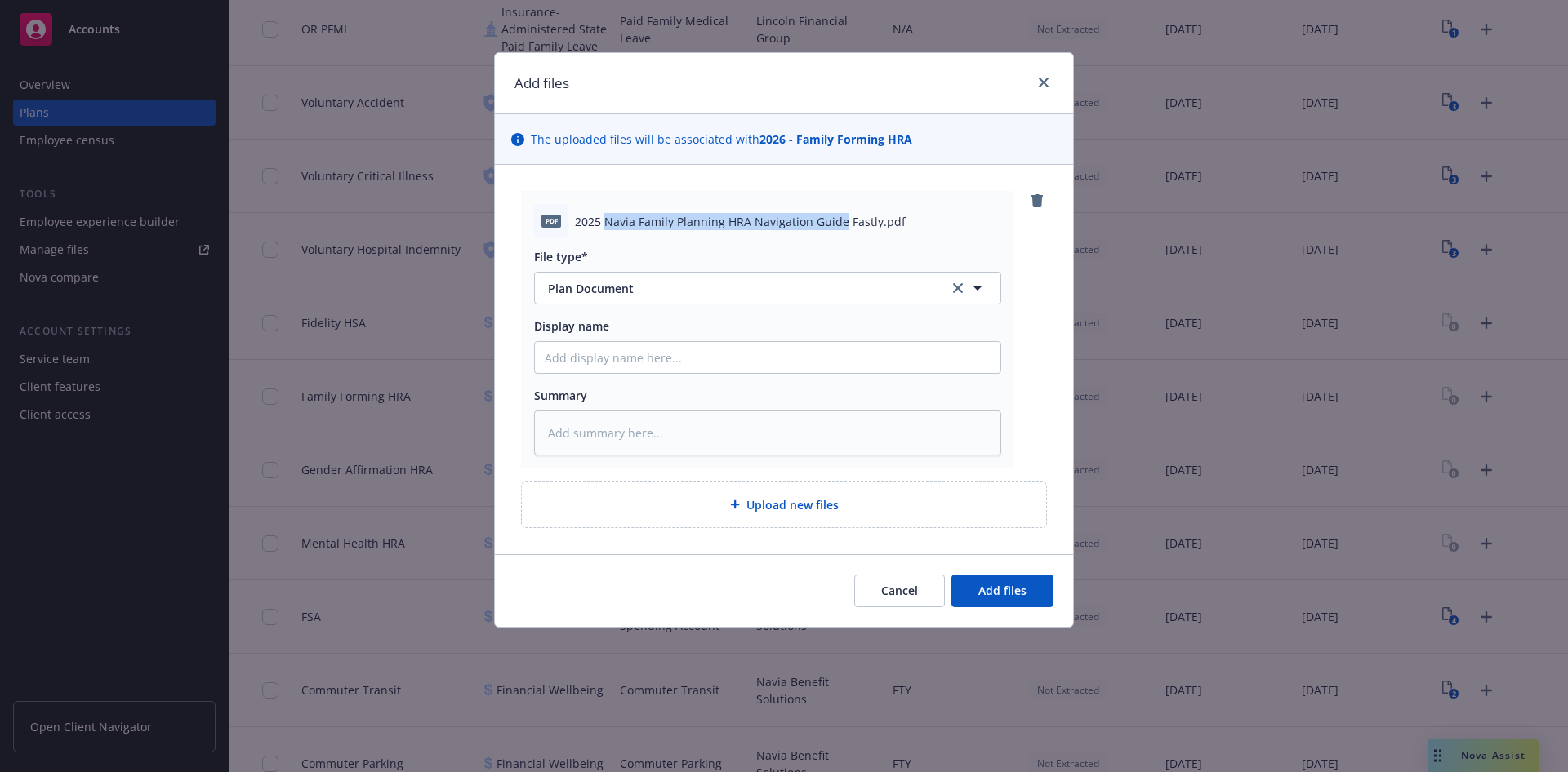
drag, startPoint x: 604, startPoint y: 225, endPoint x: 838, endPoint y: 228, distance: 234.0
click at [838, 228] on span "2025 Navia Family Planning HRA Navigation Guide Fastly.pdf" at bounding box center [740, 222] width 331 height 18
copy span "Navia Family Planning HRA Navigation Guide"
click at [743, 438] on textarea at bounding box center [767, 433] width 467 height 45
click at [644, 355] on input "Display name" at bounding box center [767, 358] width 466 height 31
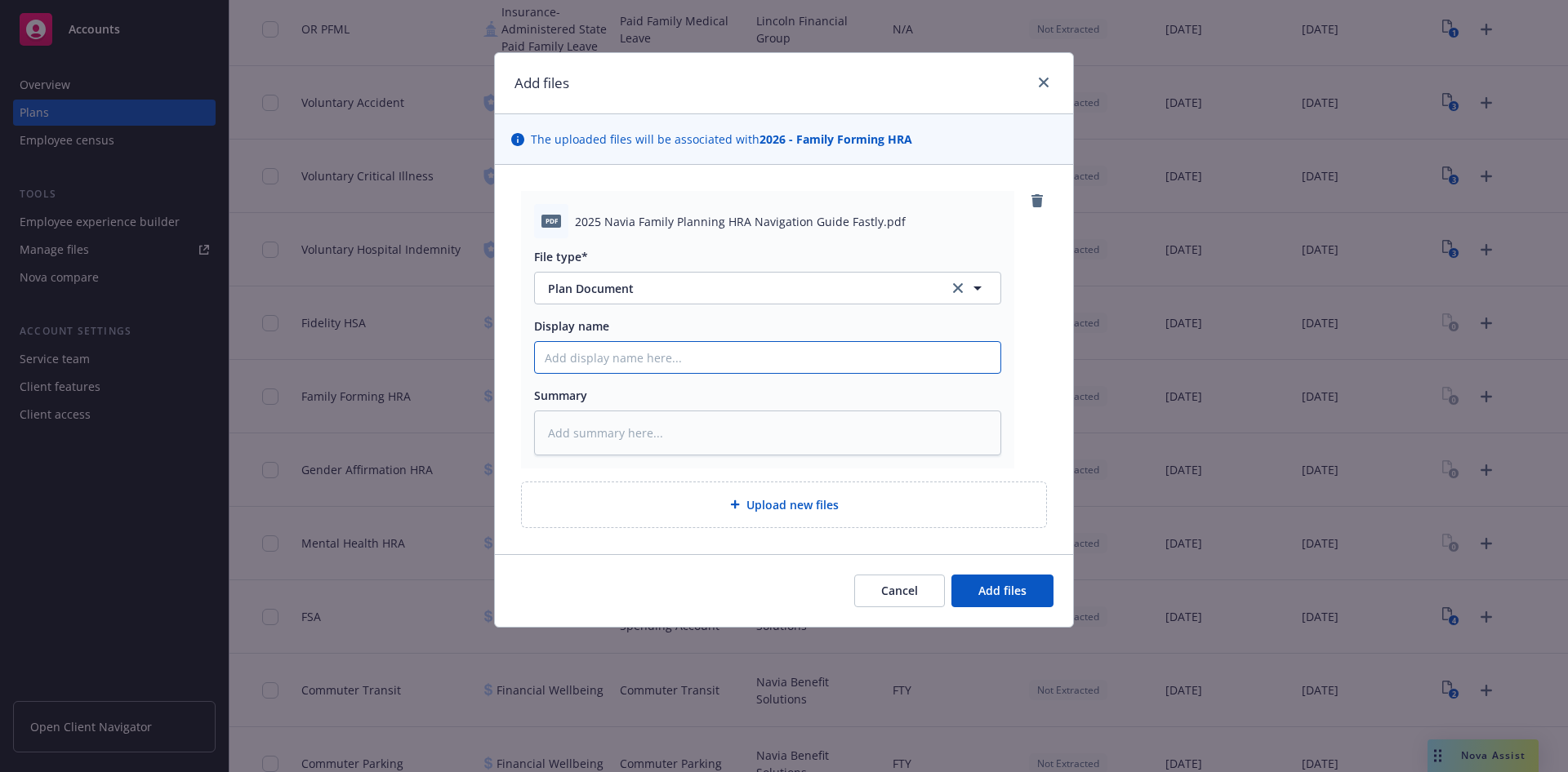
paste input "Navia Family Planning HRA Navigation Guide"
type textarea "x"
type input "Navia Family Planning HRA Navigation Guide"
click at [978, 598] on button "Add files" at bounding box center [1002, 590] width 102 height 32
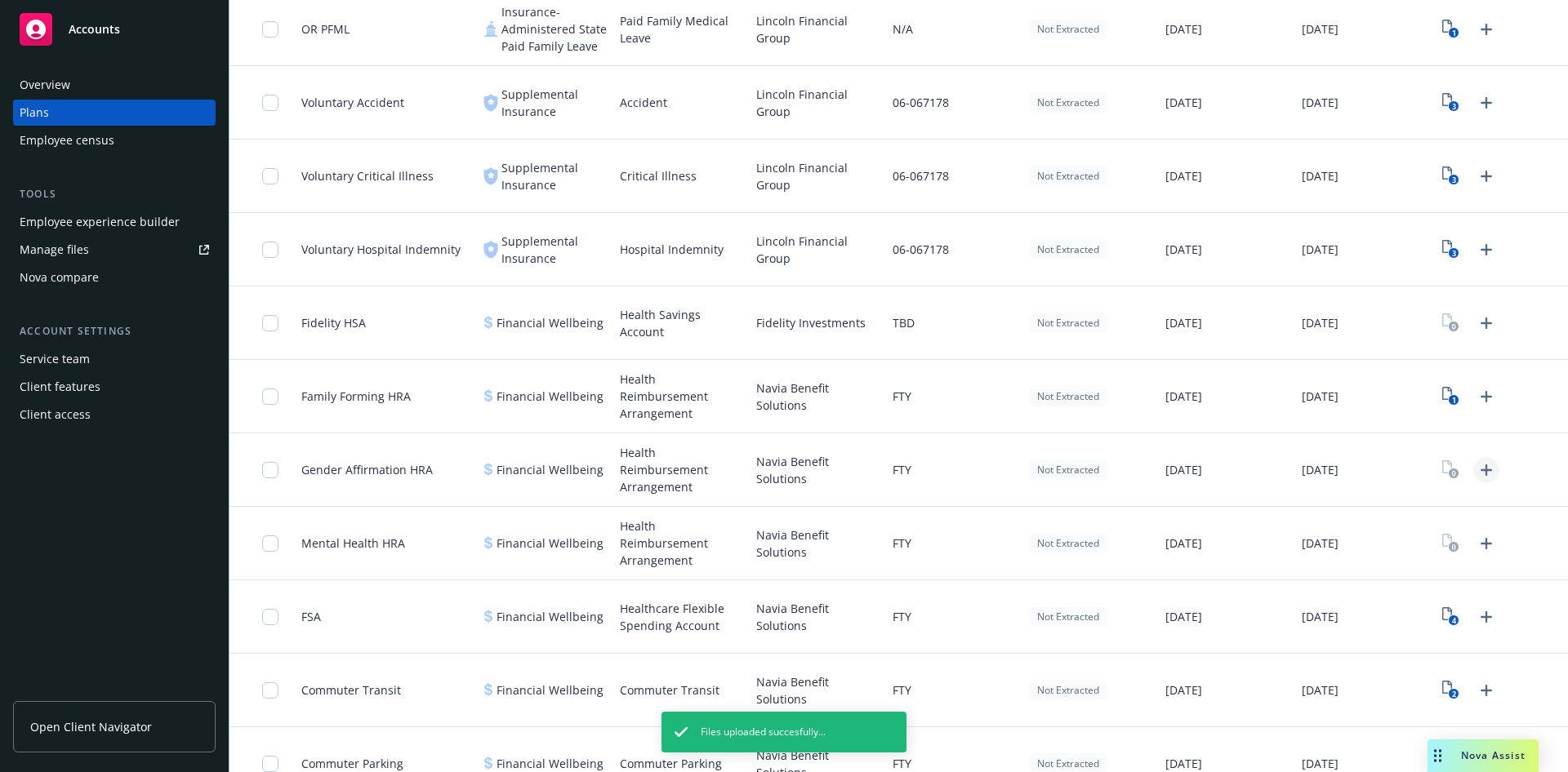
click at [1476, 467] on icon "Upload Plan Documents" at bounding box center [1486, 471] width 20 height 20
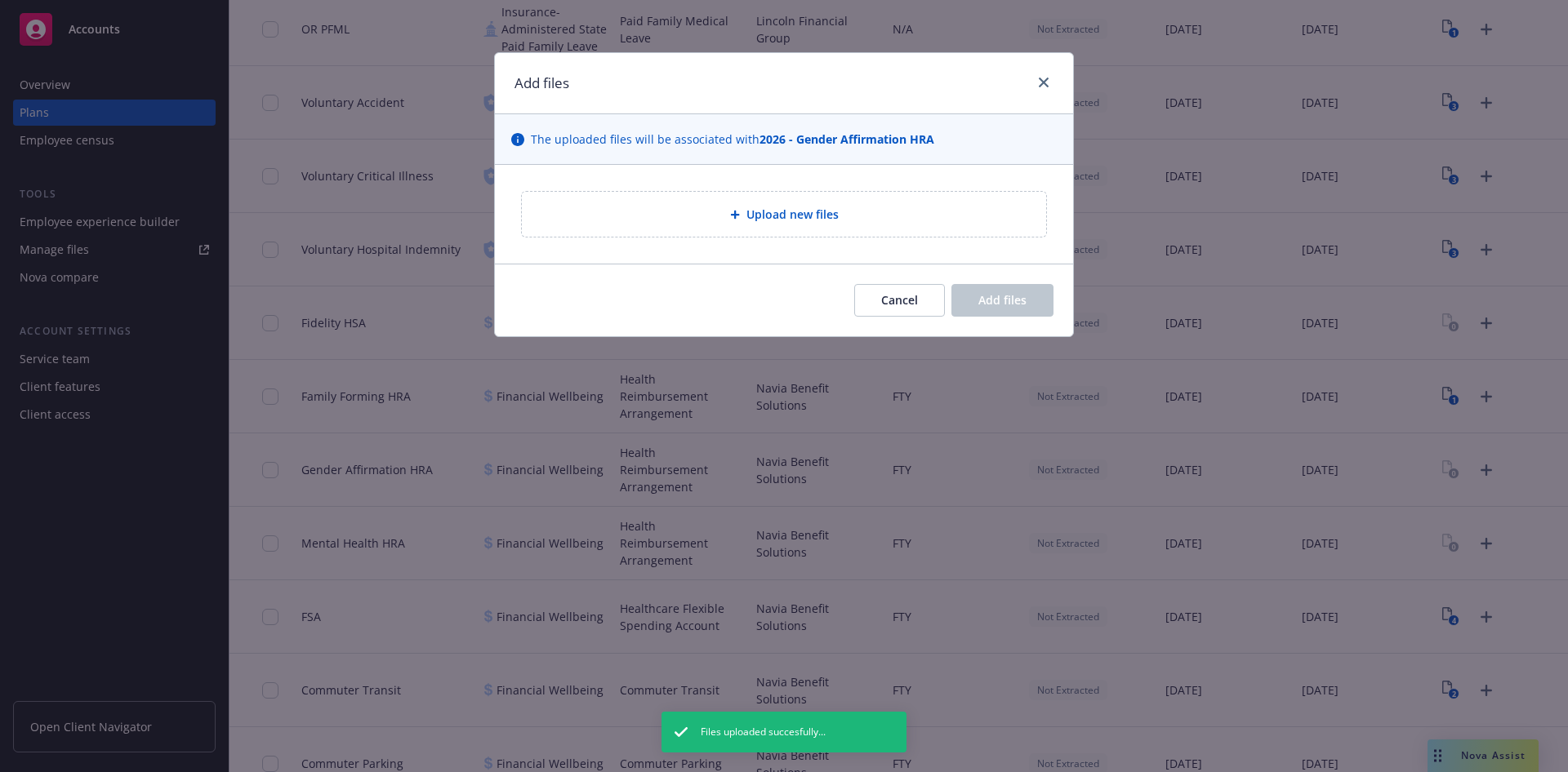
click at [772, 238] on div "Upload new files" at bounding box center [784, 214] width 578 height 99
click at [734, 218] on icon at bounding box center [735, 214] width 10 height 10
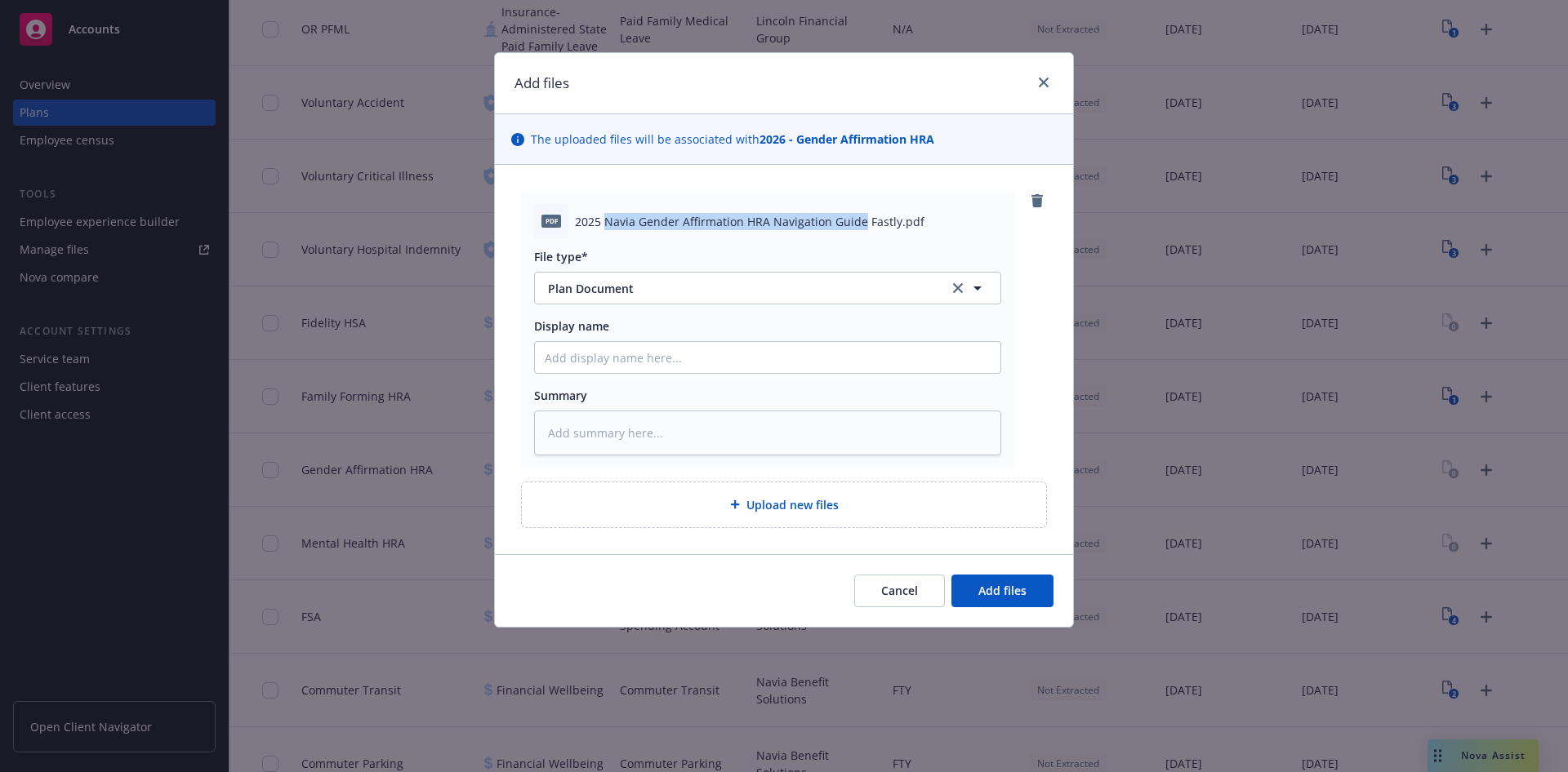
drag, startPoint x: 604, startPoint y: 219, endPoint x: 857, endPoint y: 228, distance: 253.2
click at [857, 228] on span "2025 Navia Gender Affirmation HRA Navigation Guide Fastly.pdf" at bounding box center [749, 222] width 349 height 18
copy span "Navia Gender Affirmation HRA Navigation Guide"
click at [595, 365] on input "Display name" at bounding box center [767, 358] width 466 height 31
paste input "Navia Gender Affirmation HRA Navigation Guide"
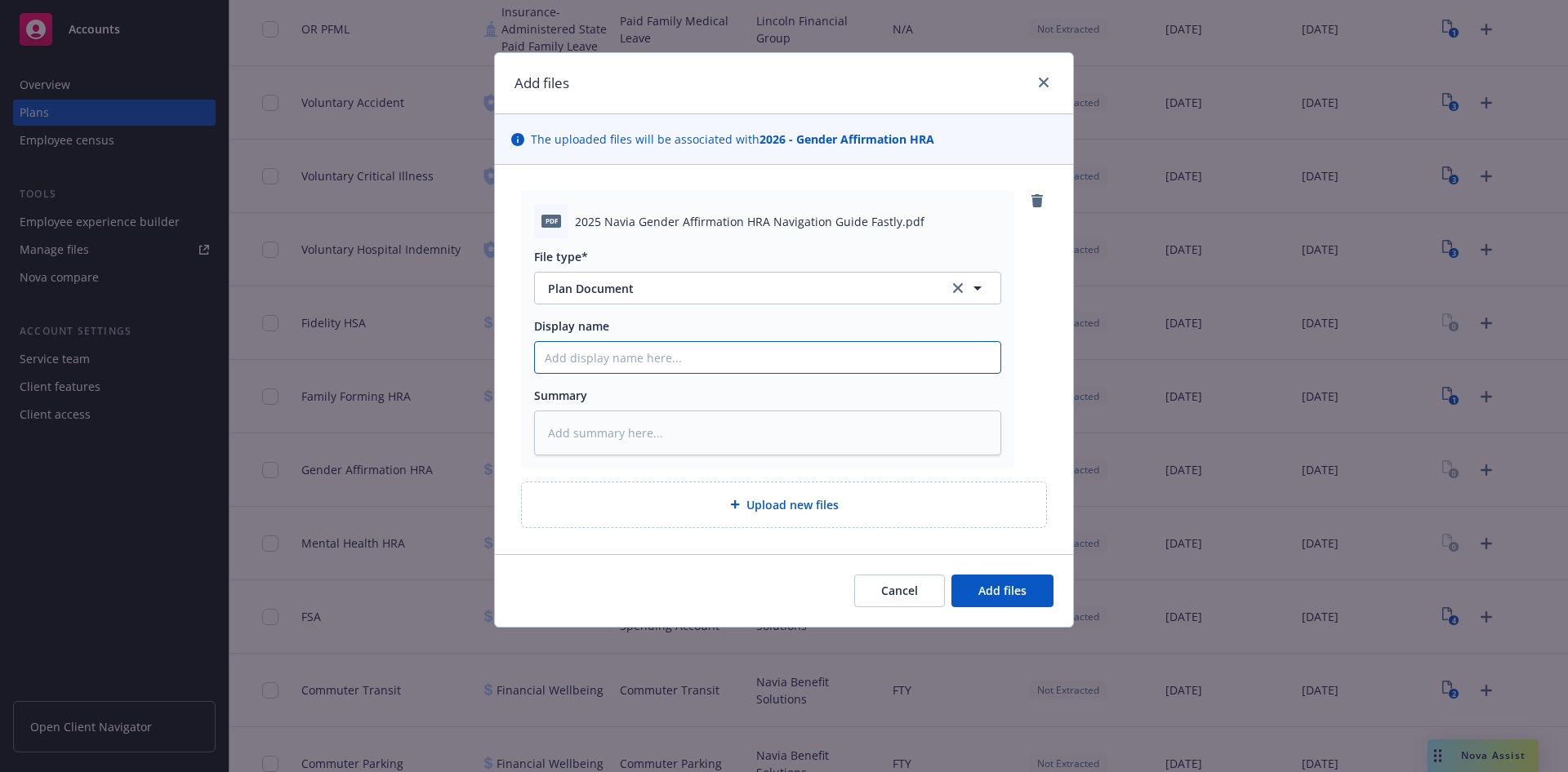
type textarea "x"
type input "Navia Gender Affirmation HRA Navigation Guide"
click at [978, 590] on button "Add files" at bounding box center [1002, 590] width 102 height 32
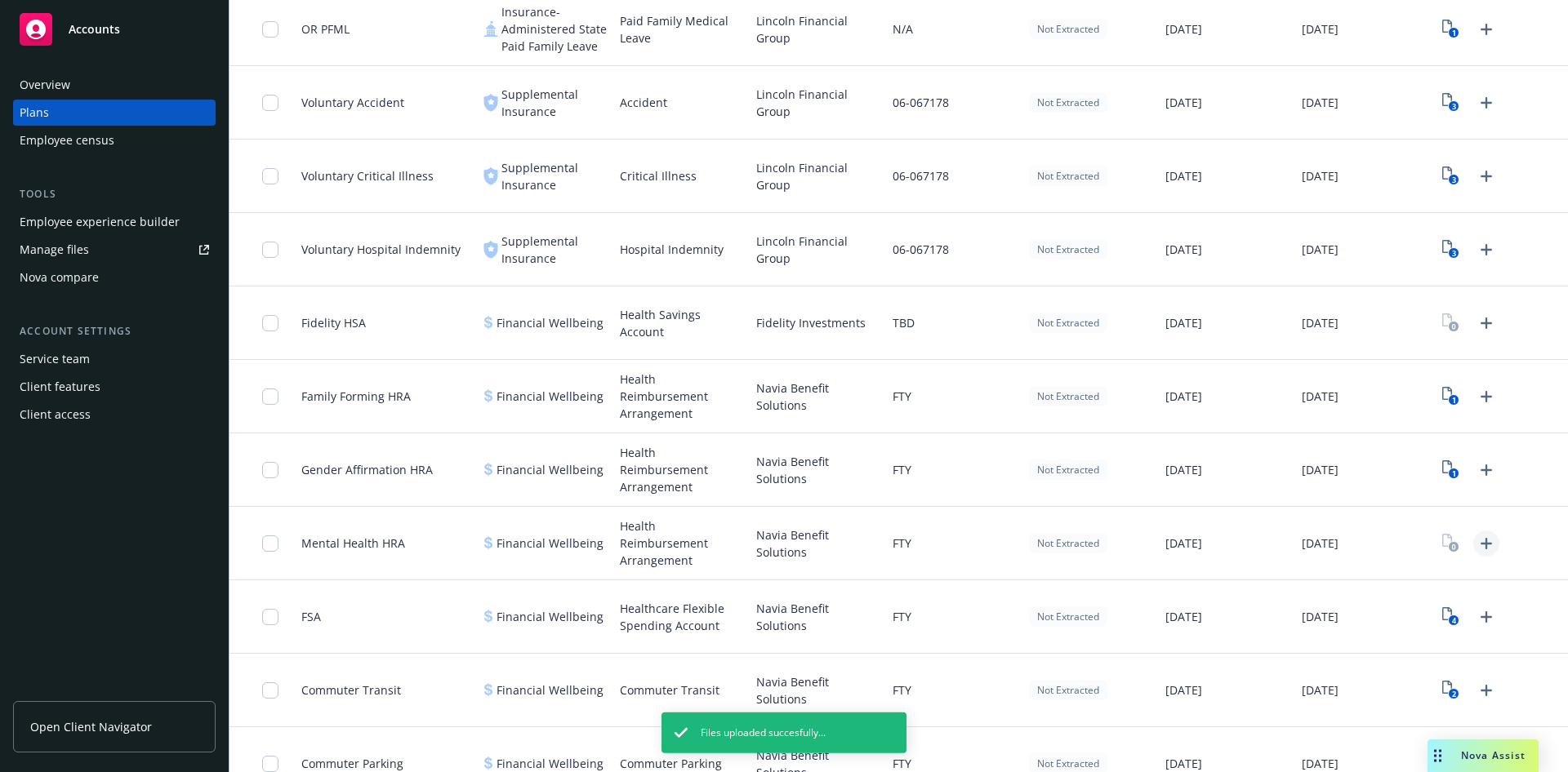
click at [1476, 549] on icon "Upload Plan Documents" at bounding box center [1486, 544] width 20 height 20
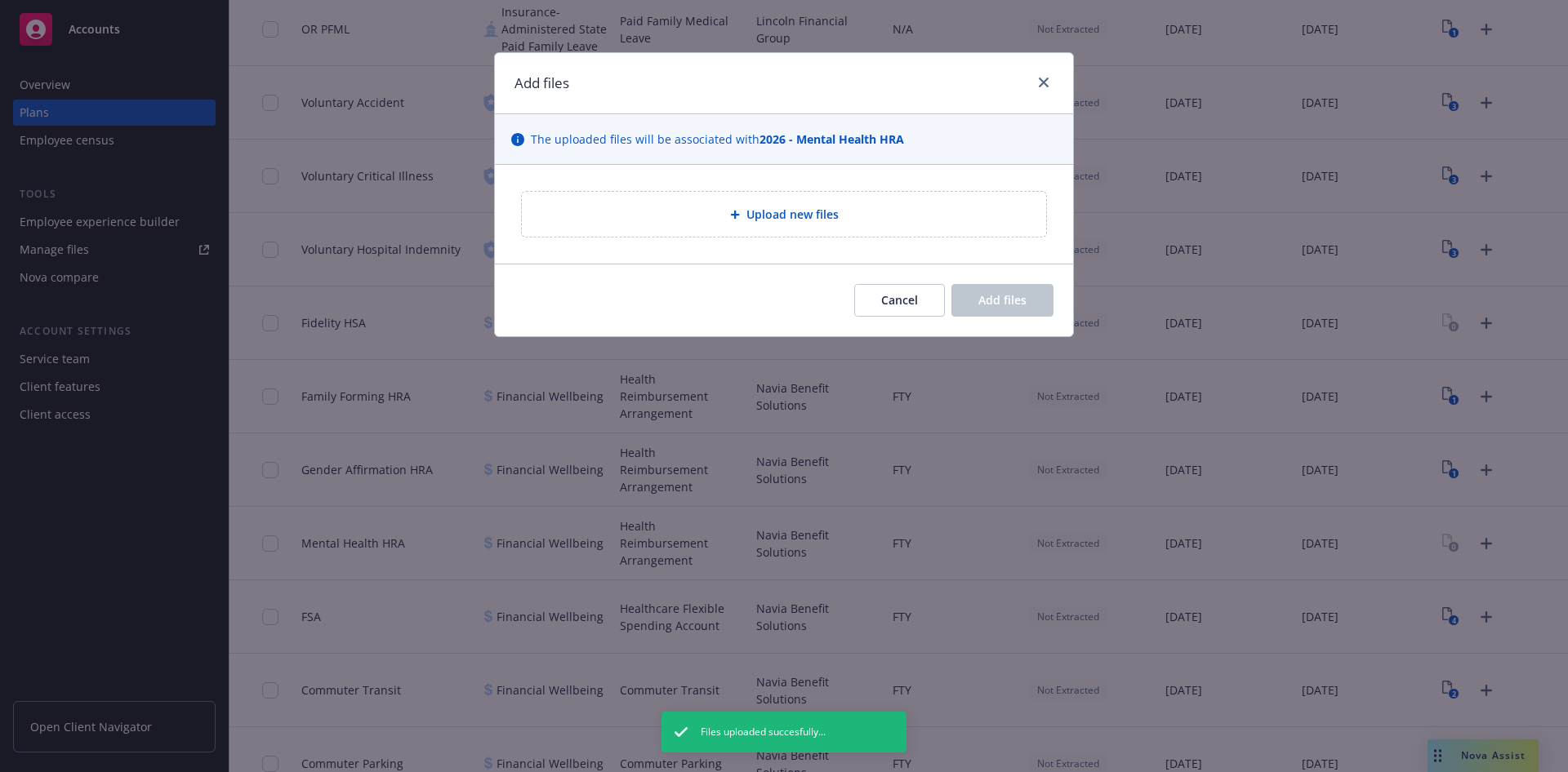
click at [667, 205] on div "Upload new files" at bounding box center [783, 213] width 498 height 19
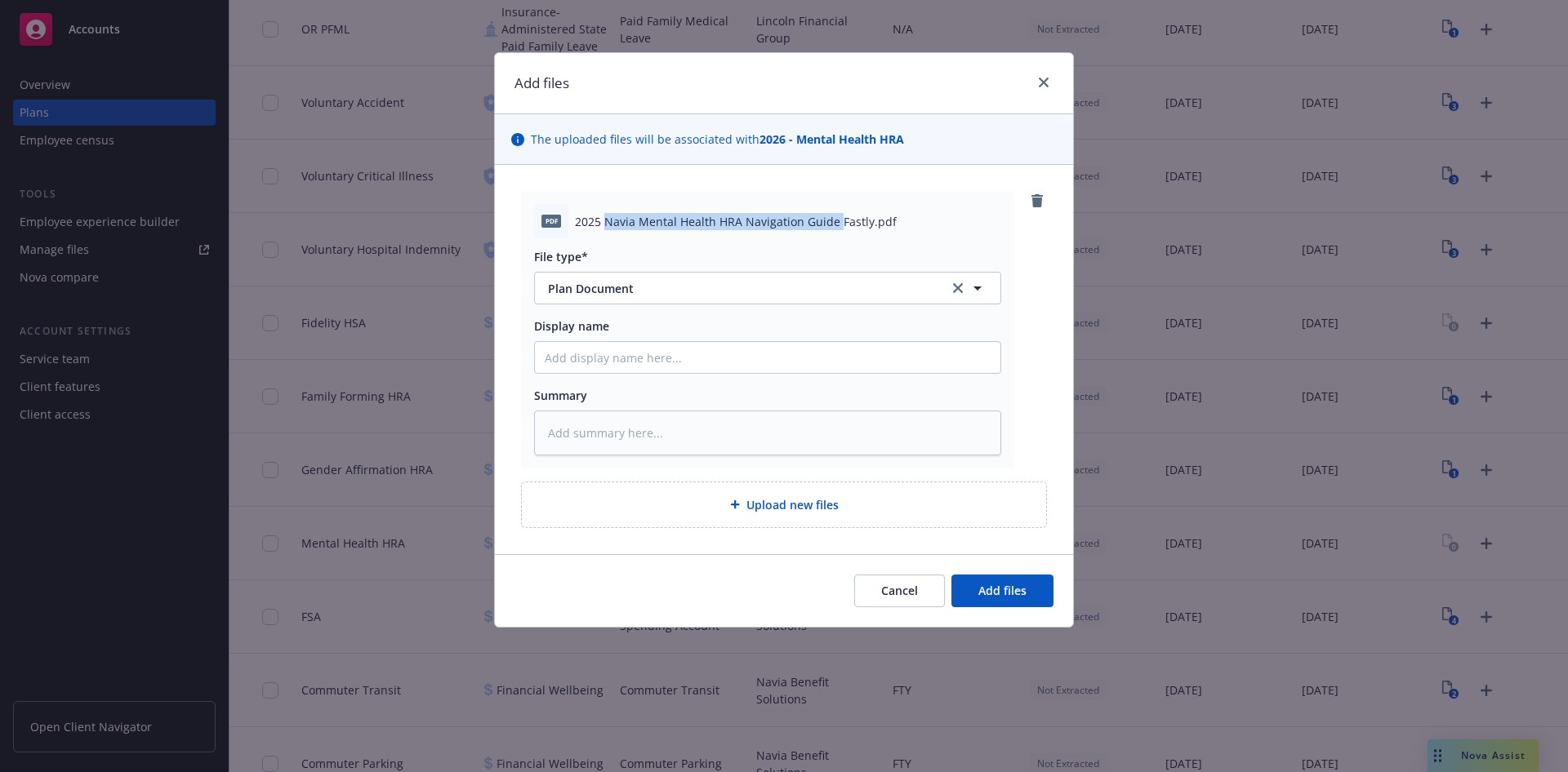
drag, startPoint x: 608, startPoint y: 218, endPoint x: 835, endPoint y: 228, distance: 227.2
click at [835, 228] on span "2025 Navia Mental Health HRA Navigation Guide Fastly.pdf" at bounding box center [735, 222] width 322 height 18
copy span "Navia Mental Health HRA Navigation Guide"
click at [647, 451] on textarea at bounding box center [767, 433] width 467 height 45
click at [571, 368] on input "Display name" at bounding box center [767, 358] width 466 height 31
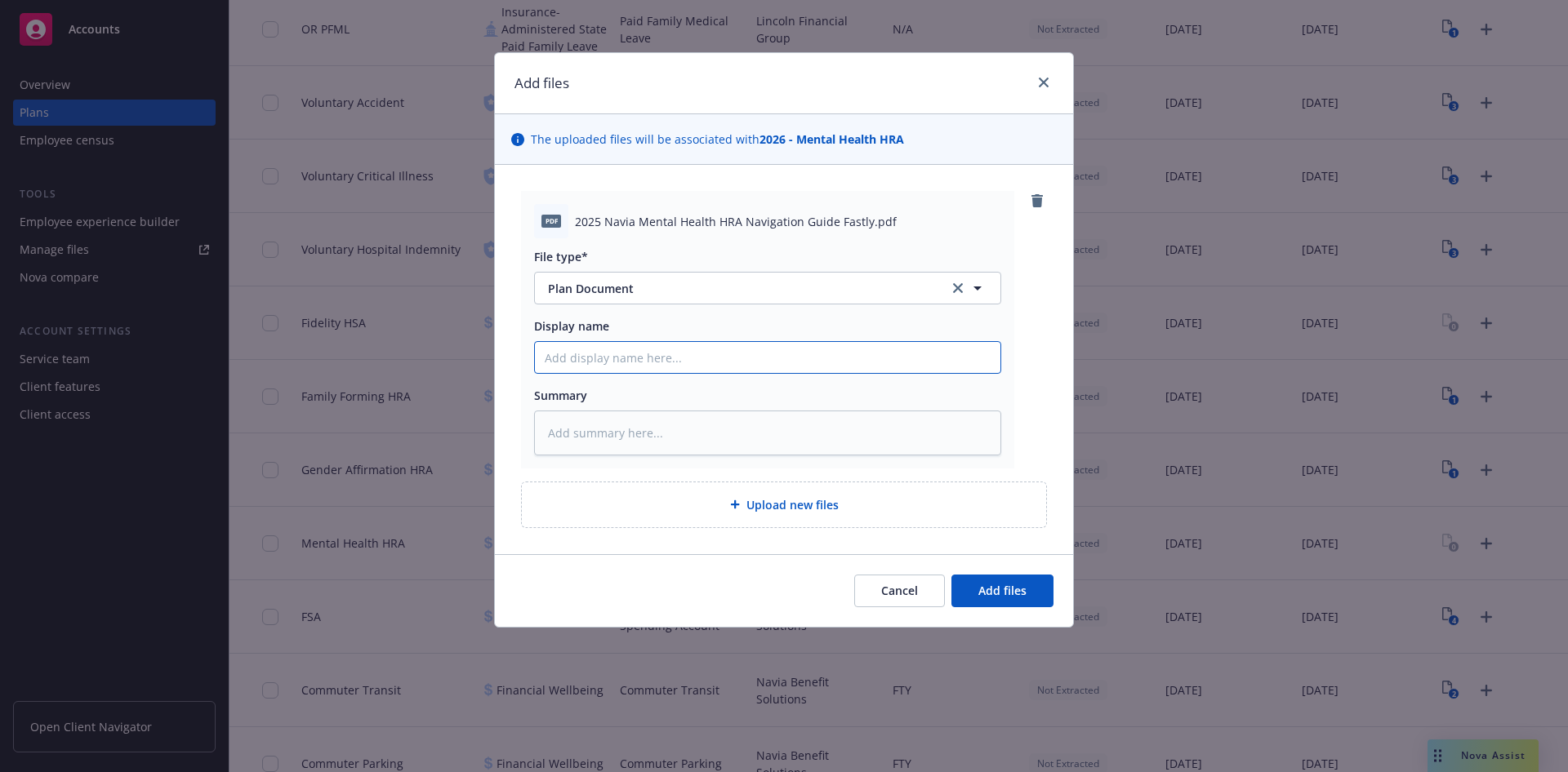
paste input "Navia Mental Health HRA Navigation Guide"
type textarea "x"
type input "Navia Mental Health HRA Navigation Guide"
click at [1021, 590] on span "Add files" at bounding box center [1001, 591] width 48 height 16
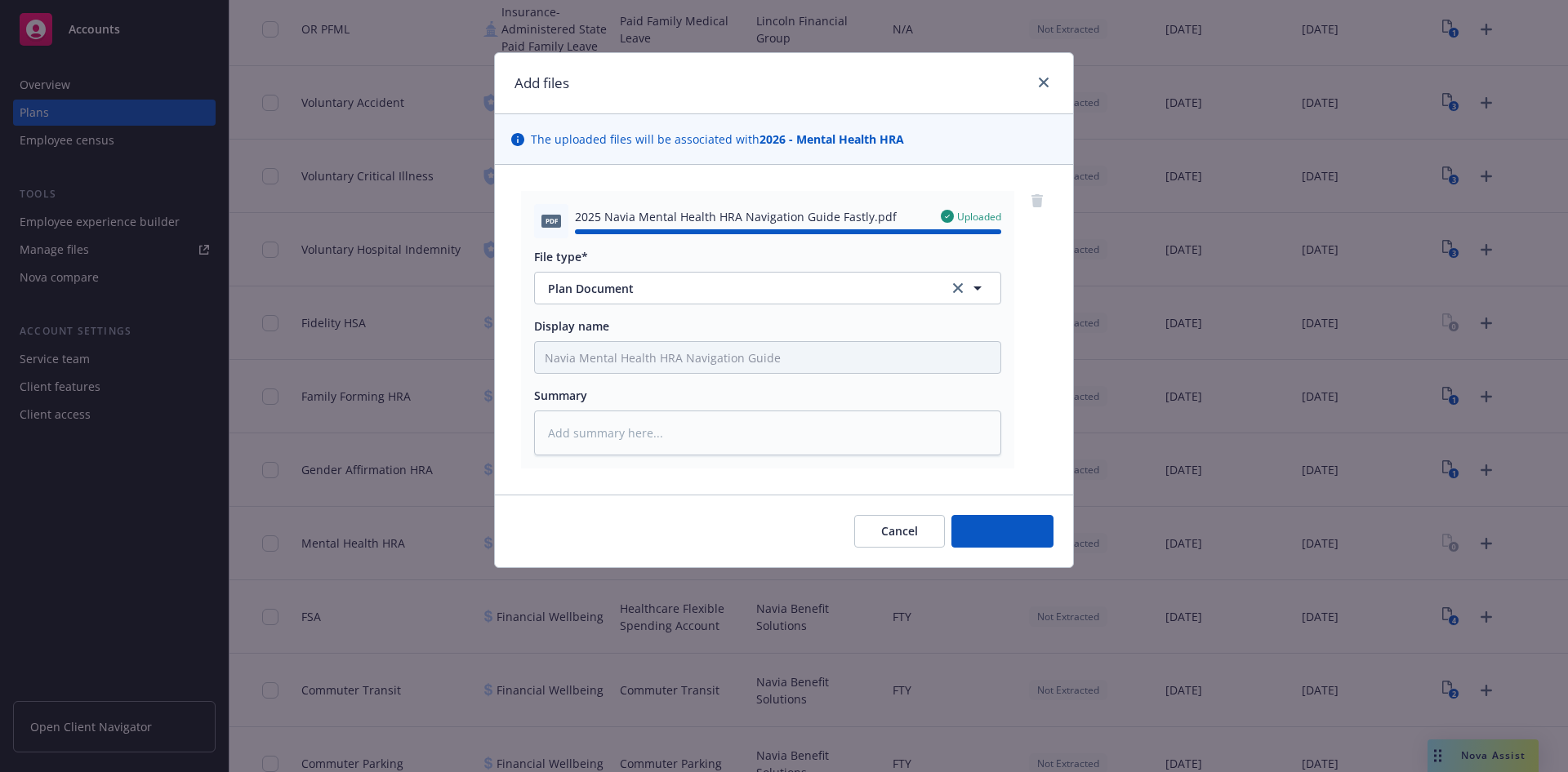
type textarea "x"
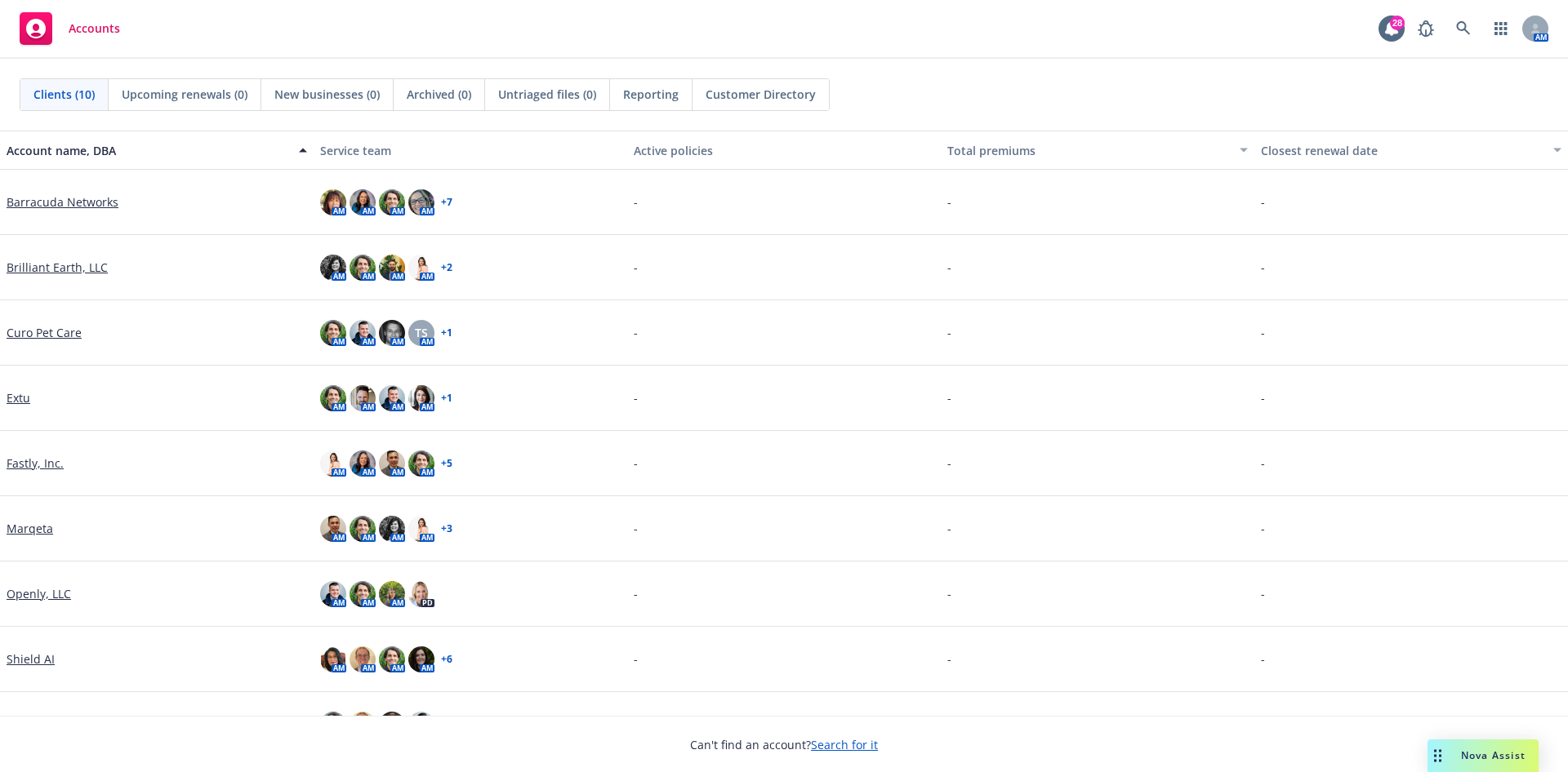
click at [34, 515] on link "Marqeta" at bounding box center [30, 528] width 47 height 18
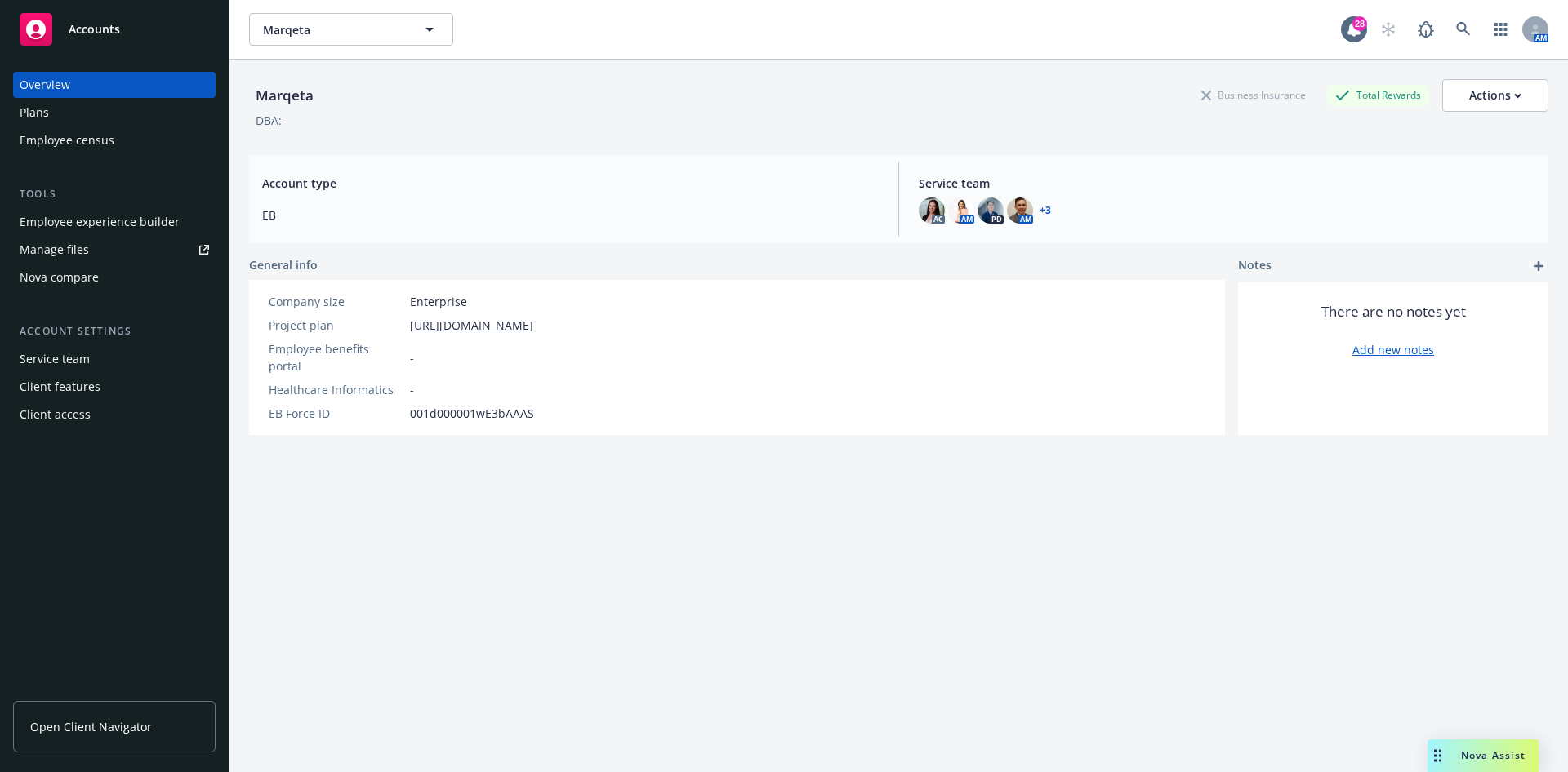
click at [137, 215] on div "Employee experience builder" at bounding box center [100, 222] width 161 height 26
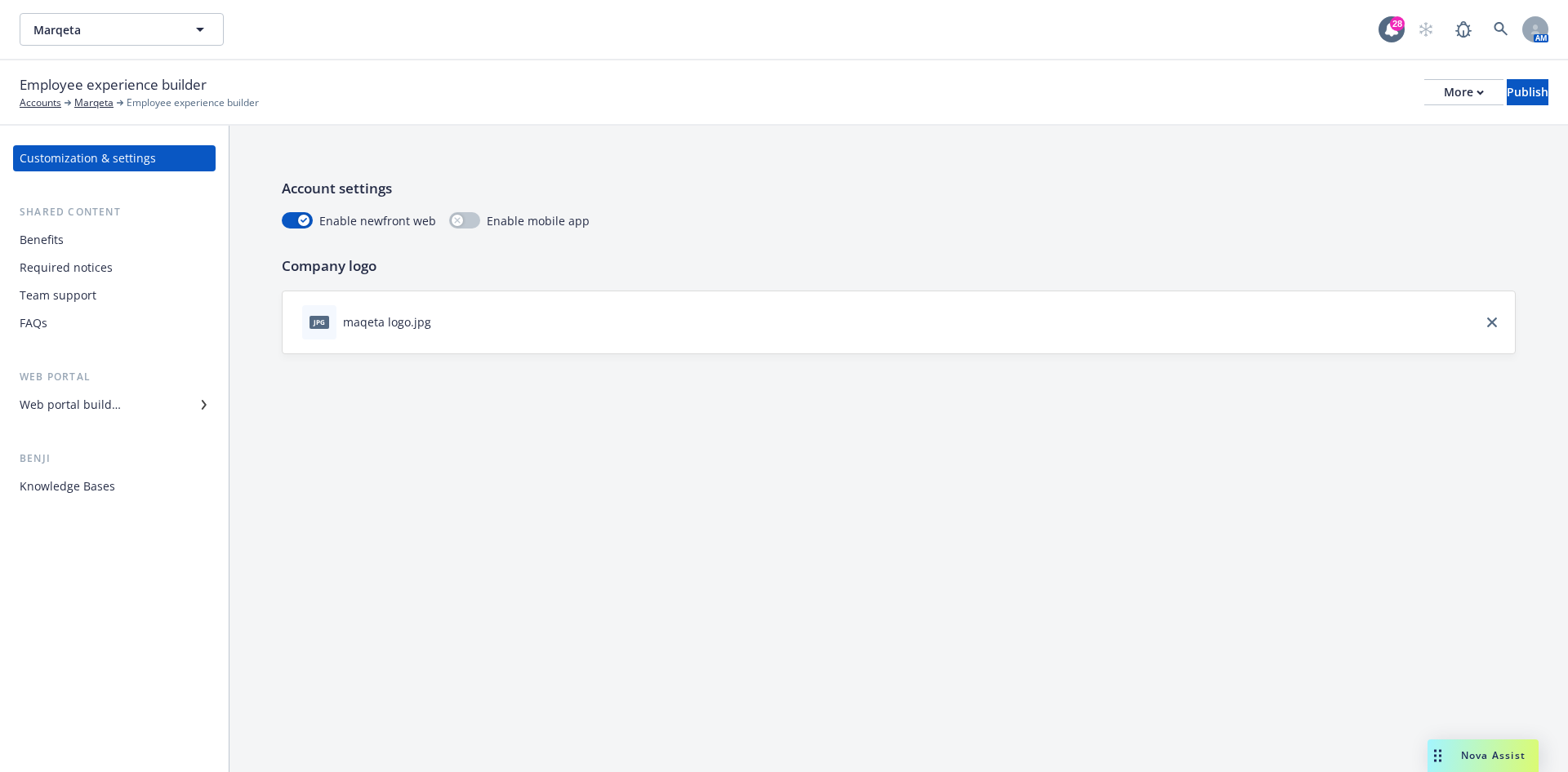
click at [98, 401] on div "Web portal builder" at bounding box center [69, 404] width 101 height 26
